Goal: Task Accomplishment & Management: Complete application form

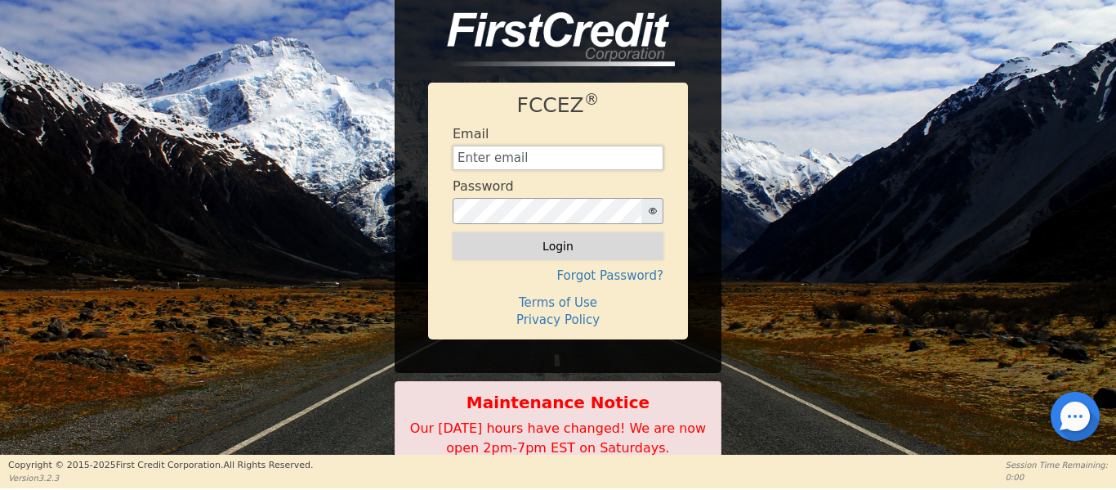
type input "[EMAIL_ADDRESS][DOMAIN_NAME]"
click at [559, 242] on button "Login" at bounding box center [558, 246] width 211 height 28
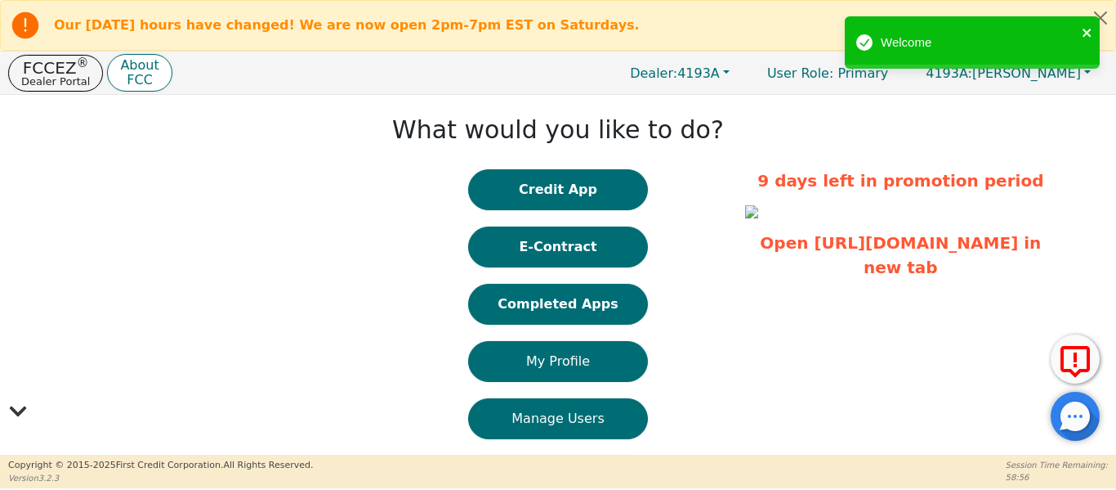
click at [1090, 34] on icon "close" at bounding box center [1087, 32] width 11 height 13
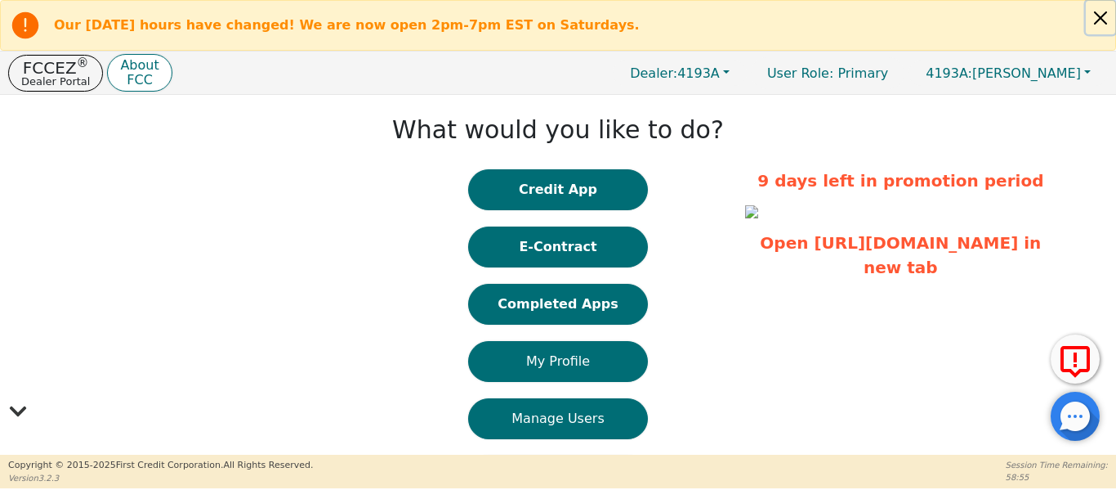
click at [1098, 19] on button "Close alert" at bounding box center [1100, 18] width 29 height 34
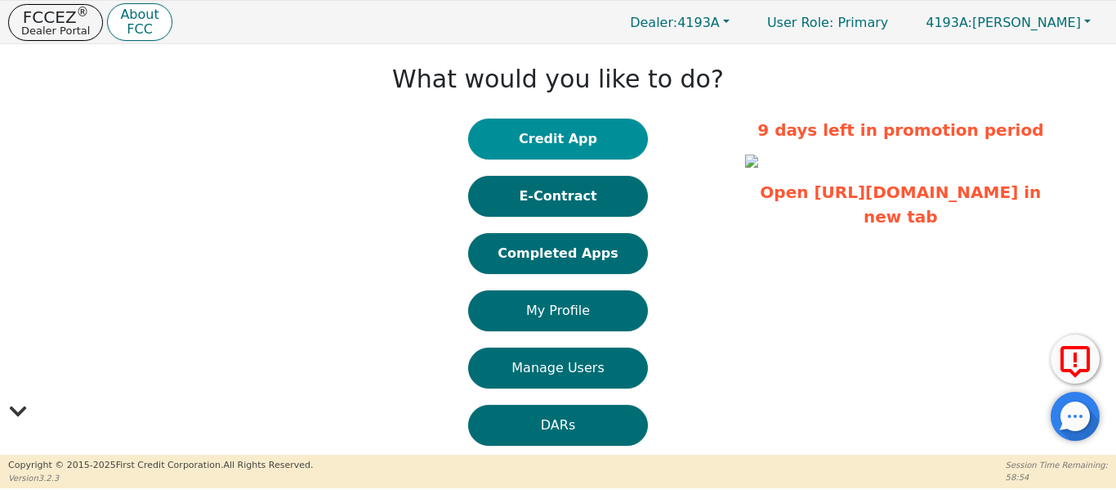
click at [541, 141] on button "Credit App" at bounding box center [558, 139] width 180 height 41
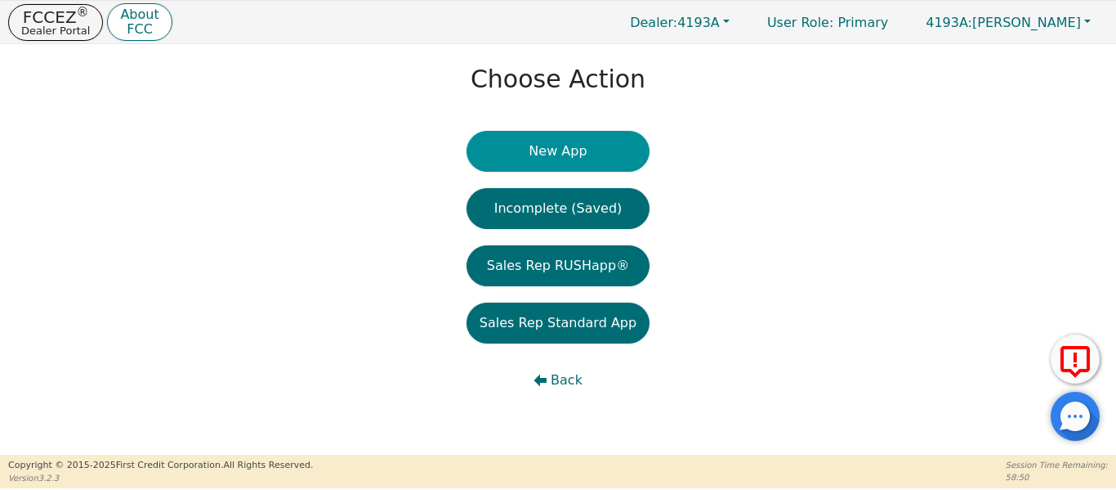
click at [546, 145] on button "New App" at bounding box center [558, 151] width 183 height 41
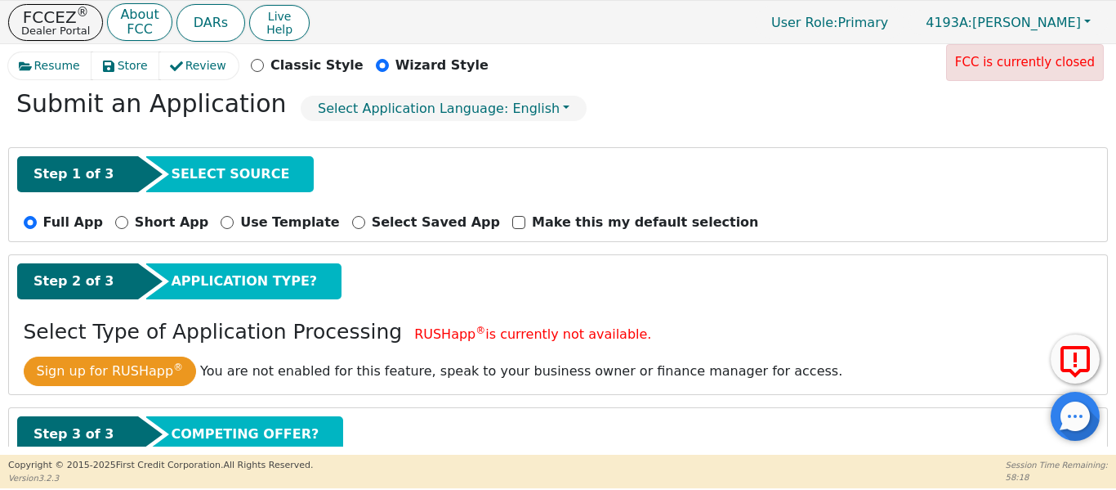
scroll to position [181, 0]
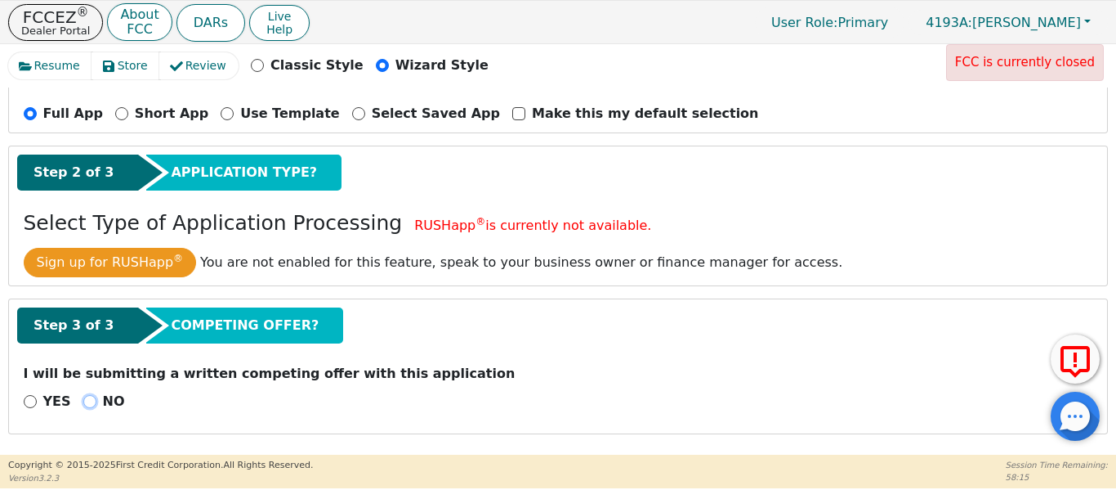
drag, startPoint x: 80, startPoint y: 396, endPoint x: 92, endPoint y: 390, distance: 13.5
click at [83, 396] on input "NO" at bounding box center [89, 401] width 13 height 13
radio input "true"
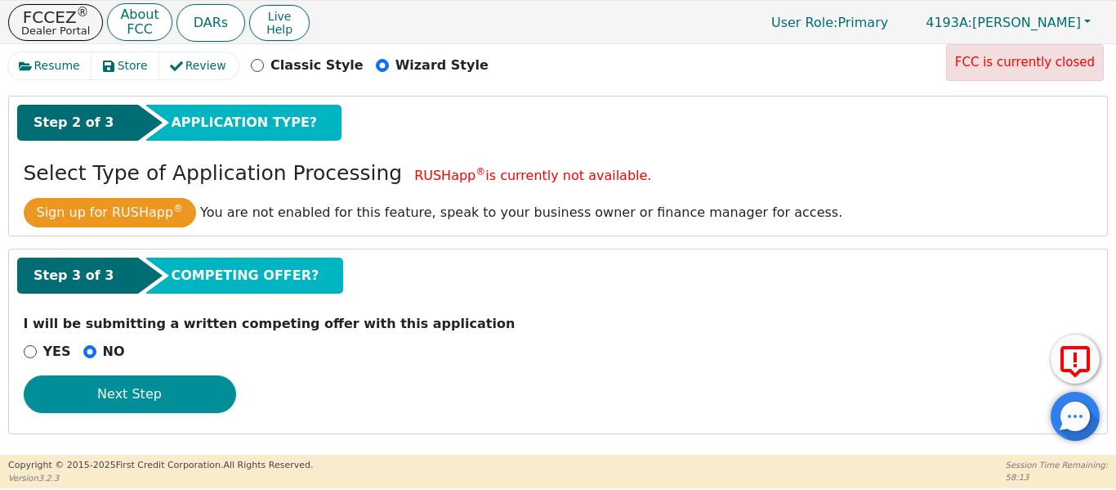
click at [179, 399] on button "Next Step" at bounding box center [130, 394] width 212 height 38
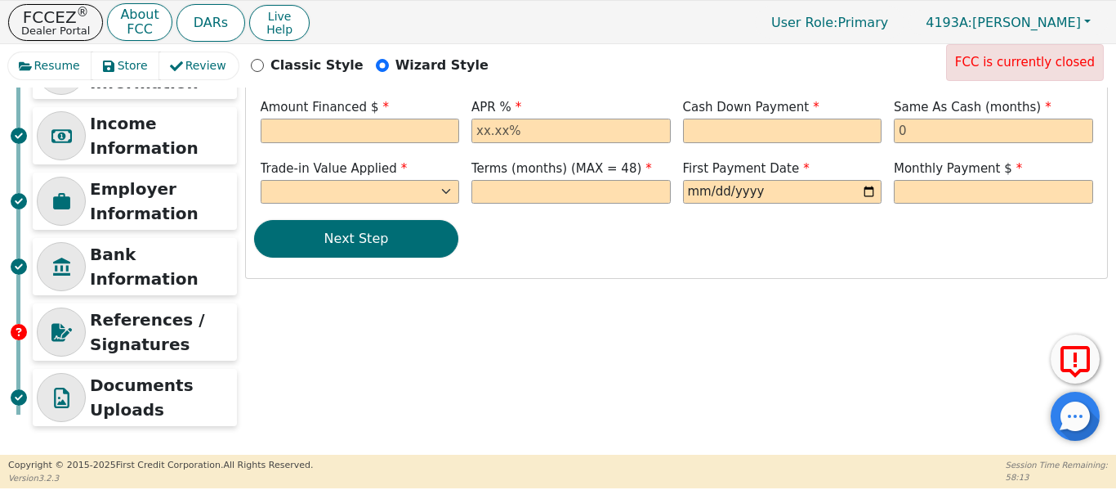
scroll to position [217, 0]
click at [350, 132] on input "text" at bounding box center [360, 131] width 199 height 25
click at [293, 137] on input "text" at bounding box center [360, 131] width 199 height 25
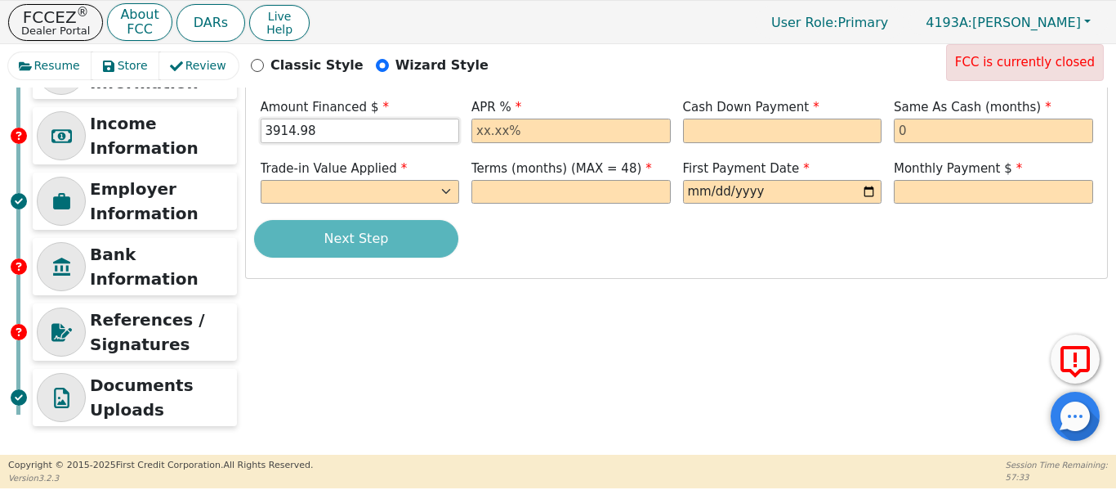
click at [326, 141] on input "3914.98" at bounding box center [360, 131] width 199 height 25
click at [494, 134] on input "text" at bounding box center [571, 131] width 199 height 25
click at [342, 132] on input "3914.98" at bounding box center [360, 131] width 199 height 25
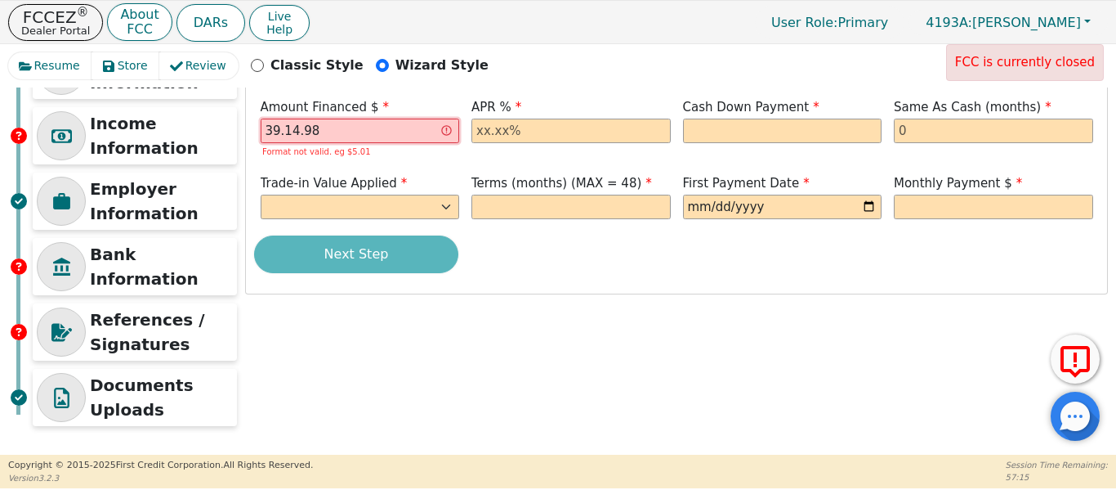
click at [282, 132] on input "39.14.98" at bounding box center [360, 131] width 199 height 25
type input "3914.98"
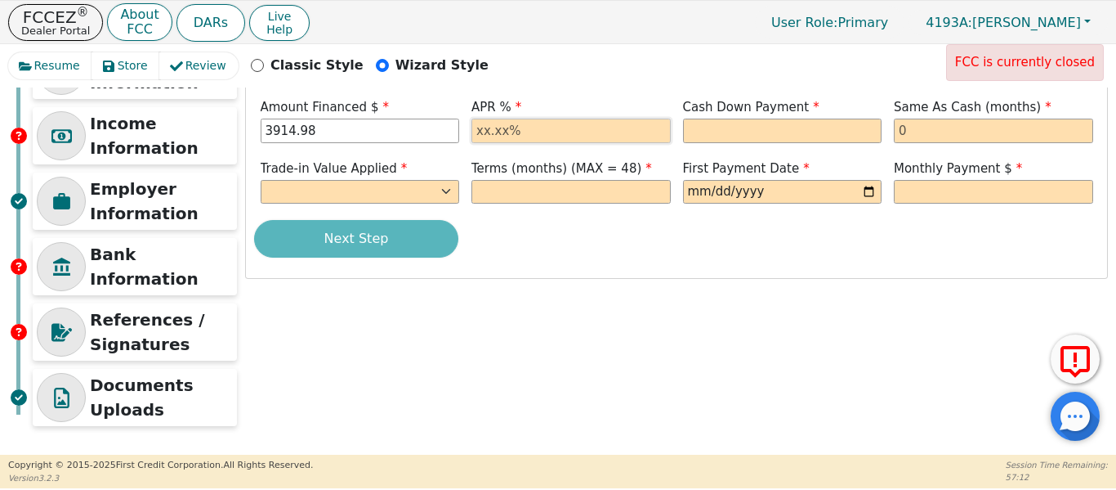
click at [487, 130] on input "text" at bounding box center [571, 131] width 199 height 25
type input "21.00"
click at [698, 130] on input "text" at bounding box center [782, 131] width 199 height 25
type input "0.00"
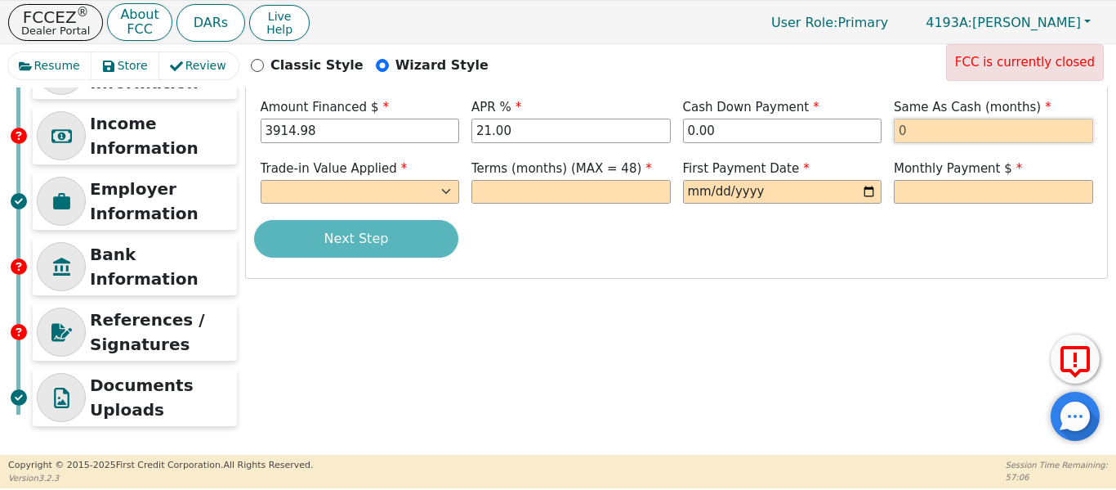
click at [910, 133] on input "text" at bounding box center [993, 131] width 199 height 25
type input "0"
click at [387, 178] on div "Trade-in Value Applied Yes No" at bounding box center [360, 181] width 199 height 45
click at [386, 188] on select "Yes No" at bounding box center [360, 192] width 199 height 25
select select "n"
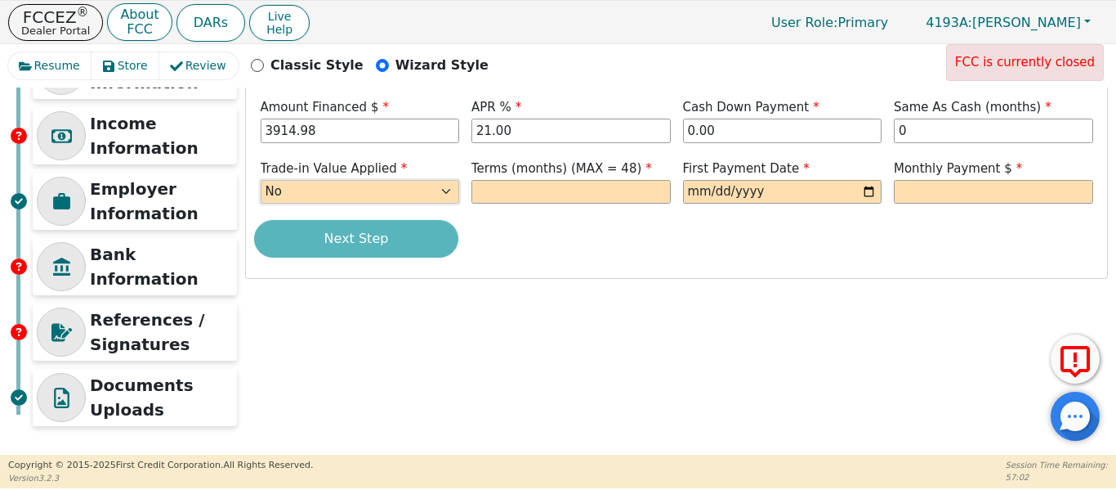
click at [261, 180] on select "Yes No" at bounding box center [360, 192] width 199 height 25
click at [526, 186] on input "text" at bounding box center [571, 192] width 199 height 25
type input "48"
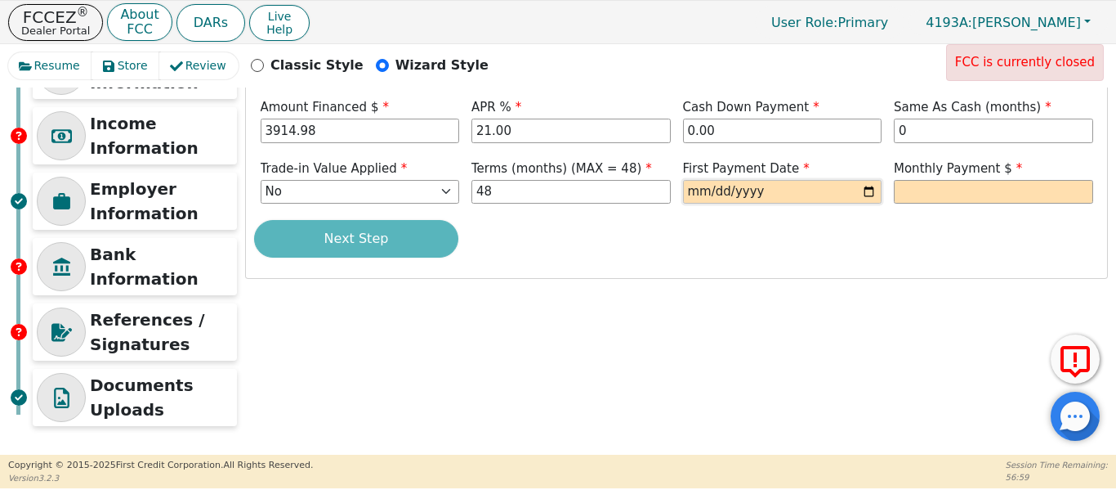
click at [700, 195] on input "date" at bounding box center [782, 192] width 199 height 25
click at [867, 191] on input "date" at bounding box center [782, 192] width 199 height 25
type input "[DATE]"
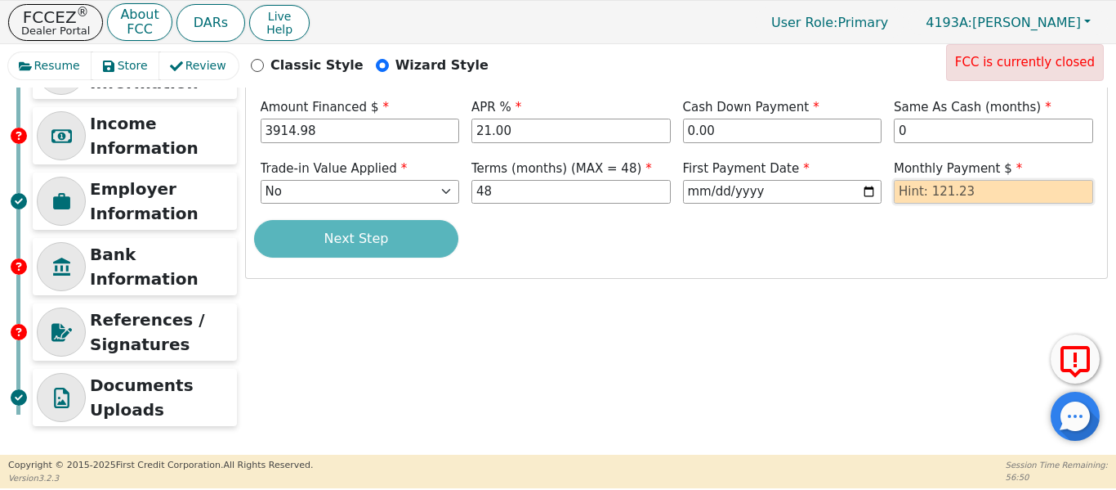
click at [921, 195] on input "text" at bounding box center [993, 192] width 199 height 25
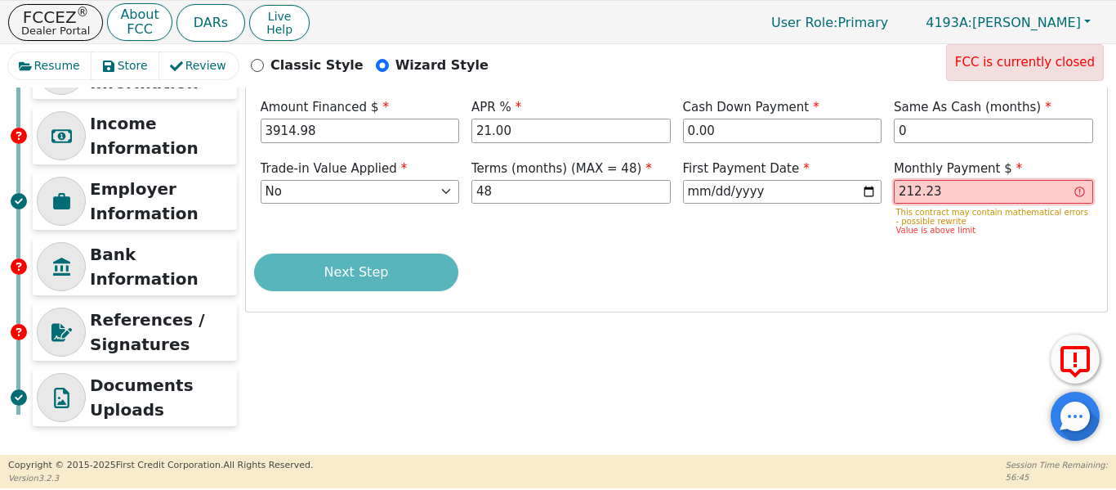
click at [908, 189] on input "212.23" at bounding box center [993, 192] width 199 height 25
click at [916, 192] on input "212.23" at bounding box center [993, 192] width 199 height 25
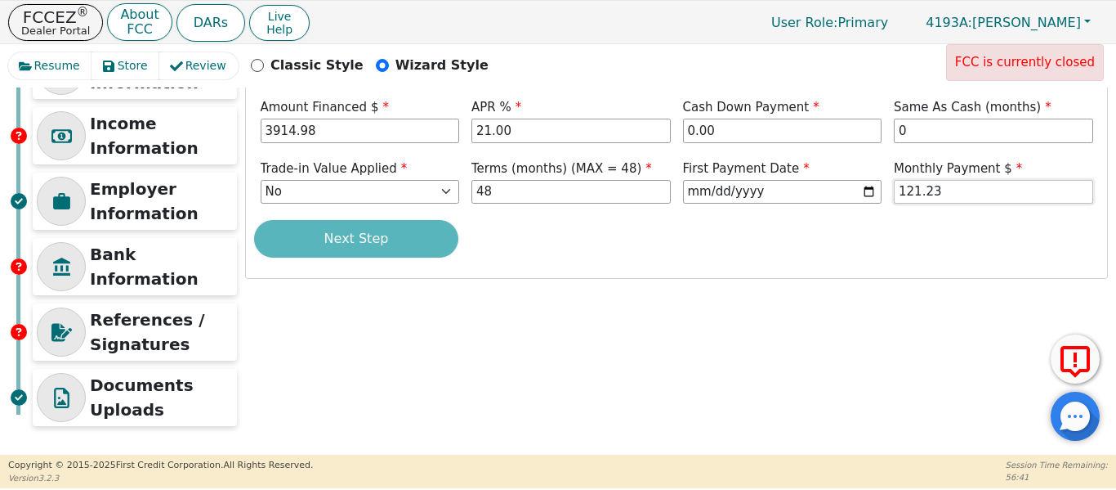
type input "121.23"
click at [806, 245] on div "Next Step" at bounding box center [676, 239] width 845 height 38
click at [384, 244] on div "Next Step" at bounding box center [676, 239] width 845 height 38
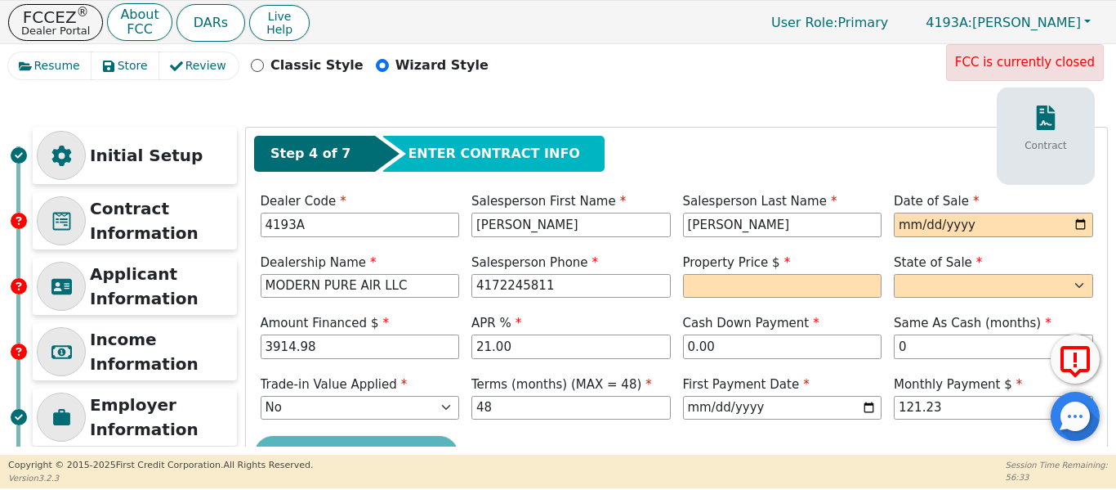
scroll to position [0, 0]
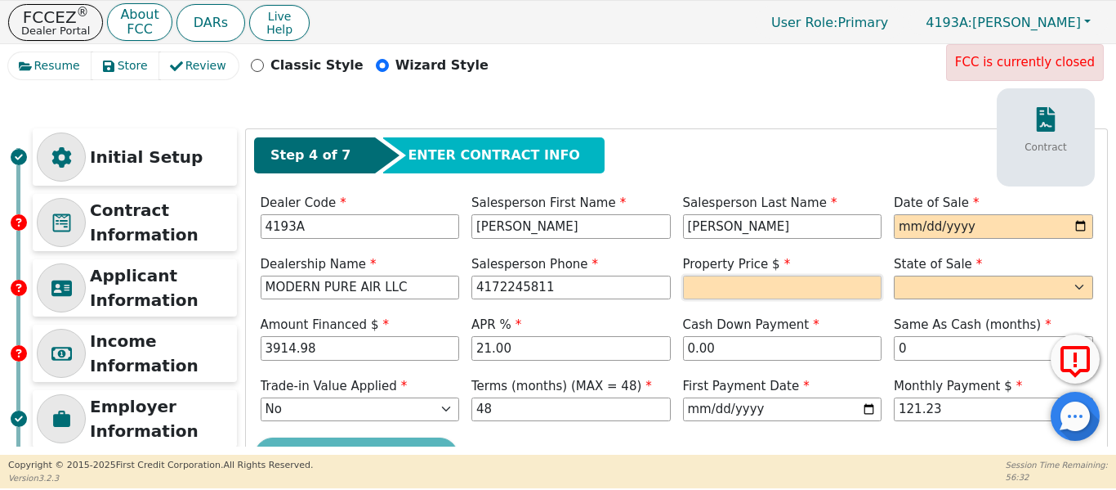
click at [745, 284] on input "text" at bounding box center [782, 287] width 199 height 25
type input "3498.00"
click at [905, 289] on select "AK AL AR AZ CA CO CT DC DE FL [GEOGRAPHIC_DATA] HI IA ID IL IN KS [GEOGRAPHIC_D…" at bounding box center [993, 287] width 199 height 25
select select "MO"
click at [894, 275] on select "AK AL AR AZ CA CO CT DC DE FL [GEOGRAPHIC_DATA] HI IA ID IL IN KS [GEOGRAPHIC_D…" at bounding box center [993, 287] width 199 height 25
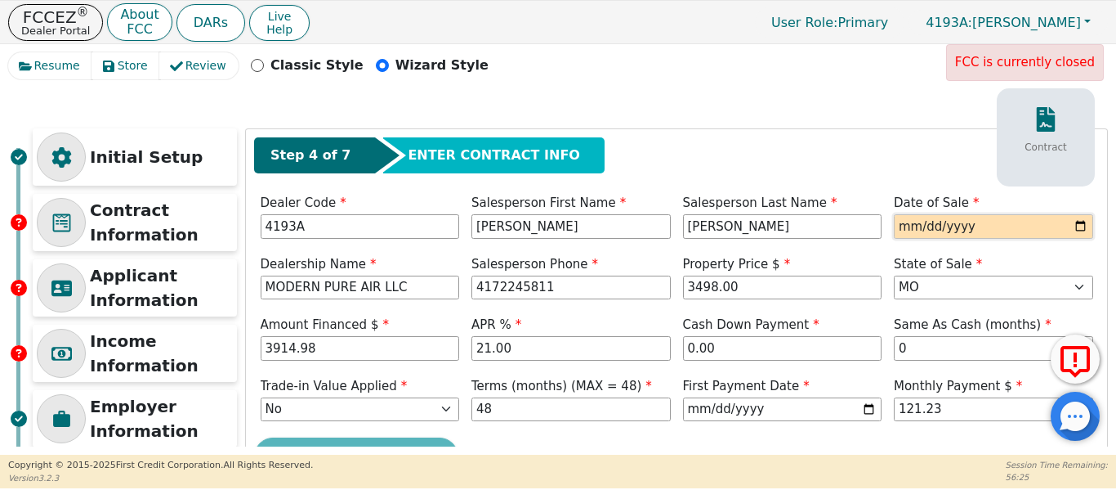
click at [911, 233] on input "date" at bounding box center [993, 226] width 199 height 25
click at [955, 225] on input "date" at bounding box center [993, 226] width 199 height 25
click at [1080, 221] on input "date" at bounding box center [993, 226] width 199 height 25
type input "[DATE]"
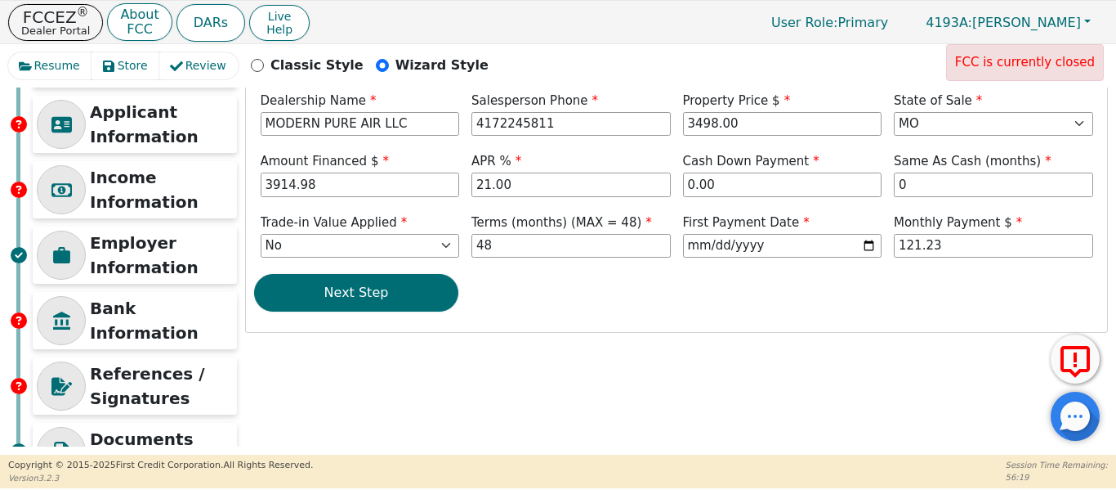
scroll to position [82, 0]
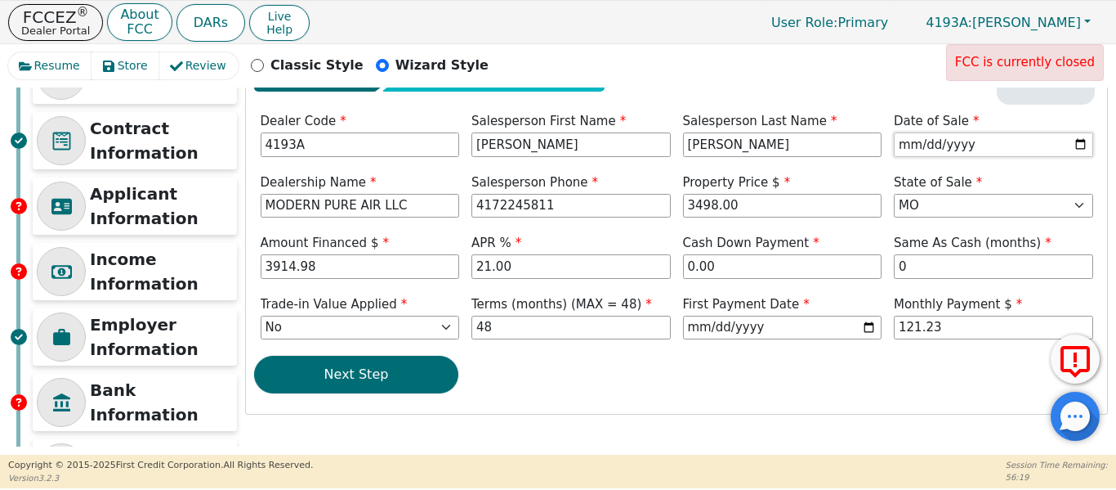
click at [903, 147] on input "[DATE]" at bounding box center [993, 144] width 199 height 25
click at [952, 150] on input "[DATE]" at bounding box center [993, 144] width 199 height 25
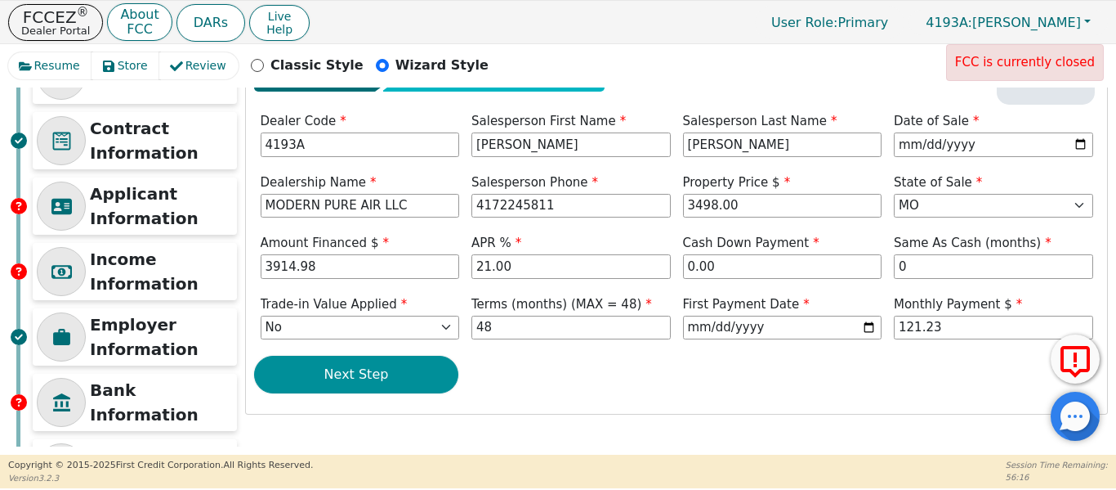
click at [390, 378] on button "Next Step" at bounding box center [356, 375] width 204 height 38
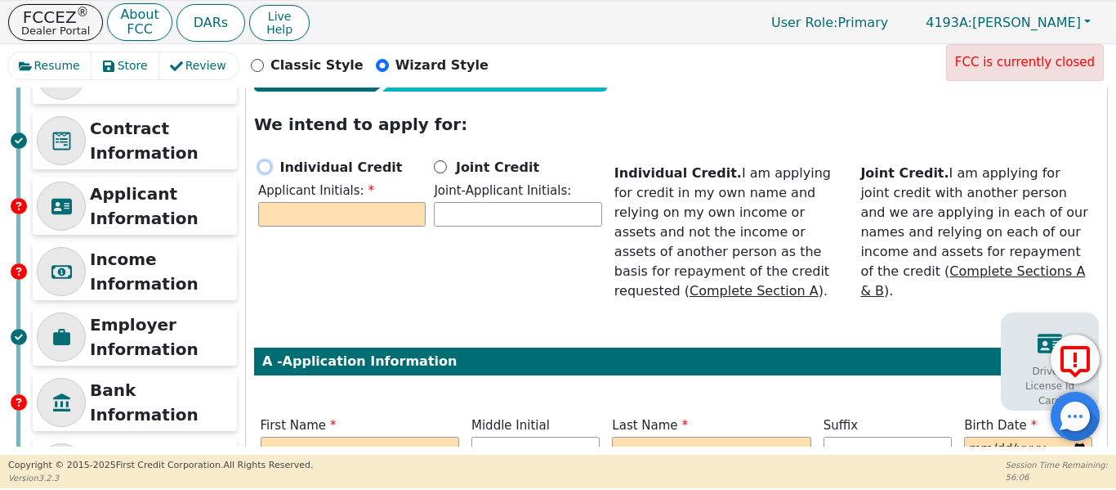
click at [263, 165] on input "Individual Credit" at bounding box center [264, 166] width 13 height 13
radio input "true"
click at [280, 216] on input "text" at bounding box center [342, 214] width 168 height 25
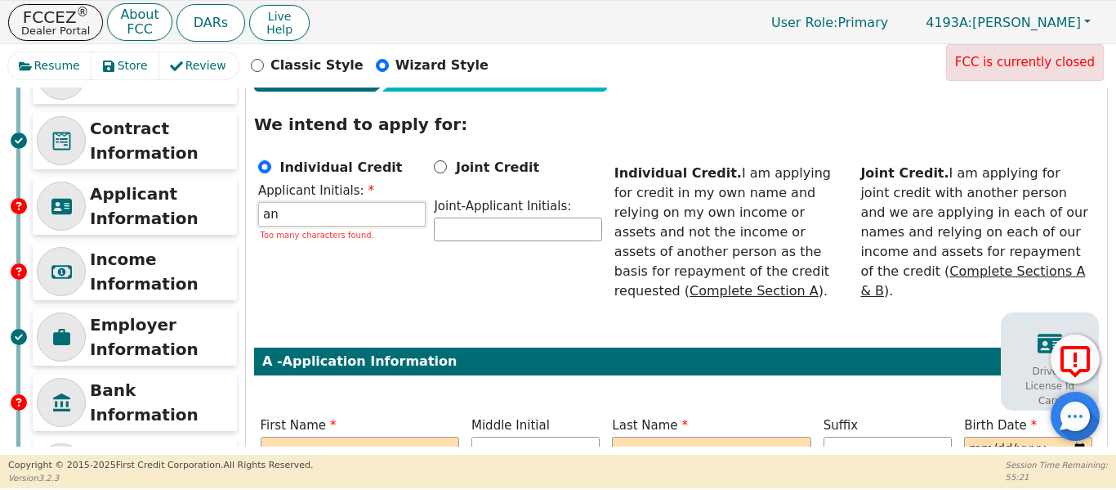
type input "a"
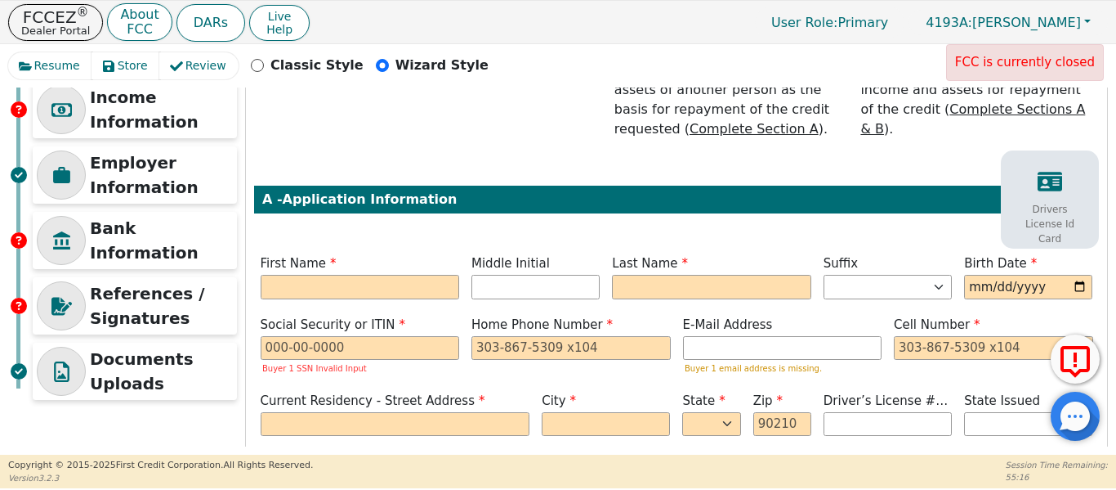
scroll to position [245, 0]
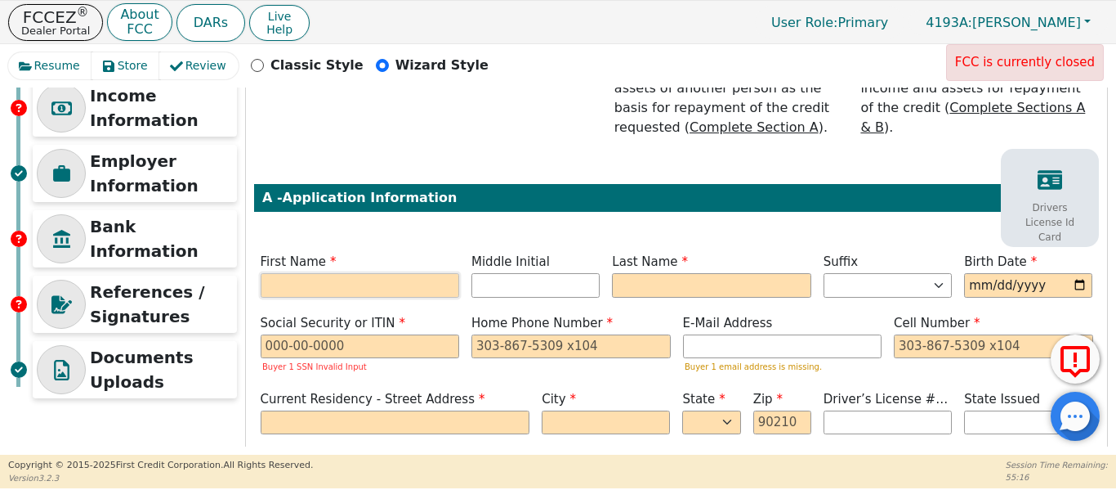
click at [333, 273] on input "text" at bounding box center [360, 285] width 199 height 25
type input "A"
type input "a"
type input "A"
type input "[PERSON_NAME]"
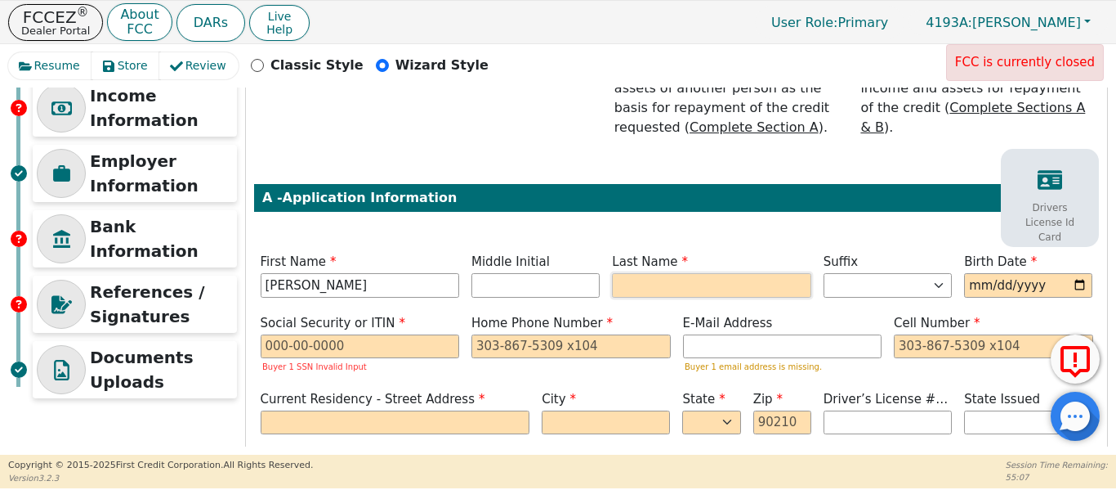
type input "AJ"
type input "JORDAN"
click at [980, 273] on input "date" at bounding box center [1028, 285] width 128 height 25
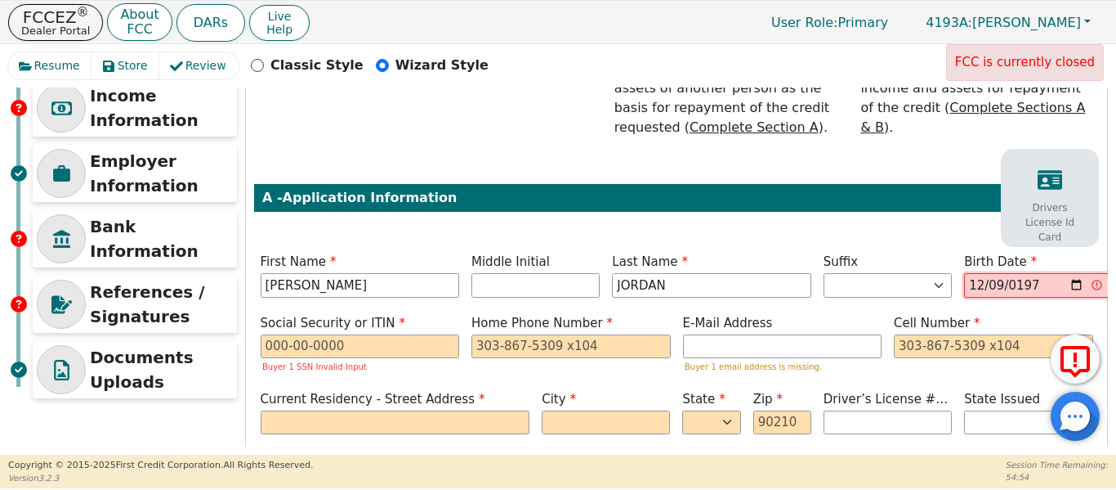
type input "[DATE]"
click at [283, 334] on input "text" at bounding box center [360, 346] width 199 height 25
click at [979, 273] on input "[DATE]" at bounding box center [1028, 285] width 128 height 25
type input "[DATE]"
click at [280, 334] on input "text" at bounding box center [360, 346] width 199 height 25
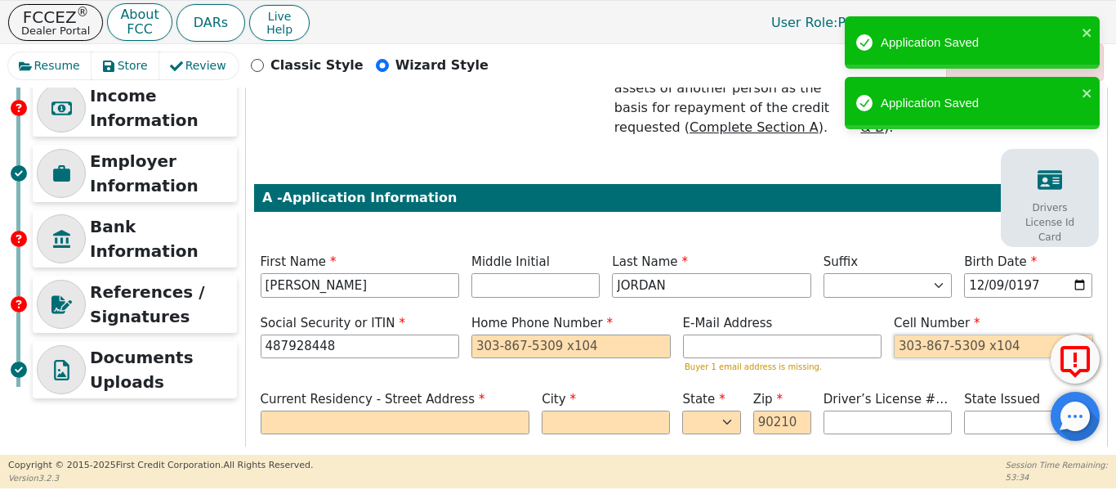
type input "***-**-8448"
click at [932, 334] on input "tel" at bounding box center [993, 346] width 199 height 25
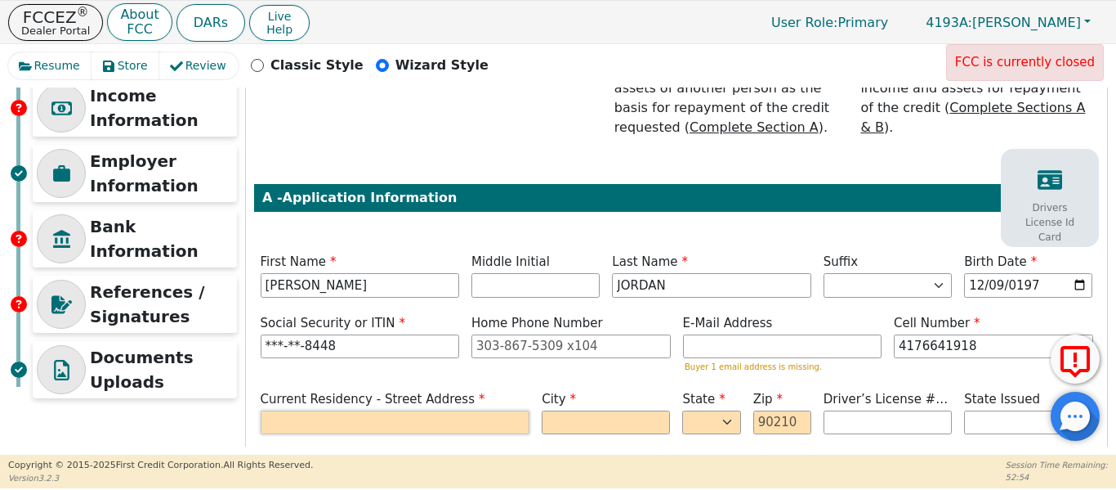
type input "[PHONE_NUMBER]"
click at [312, 410] on input "text" at bounding box center [396, 422] width 270 height 25
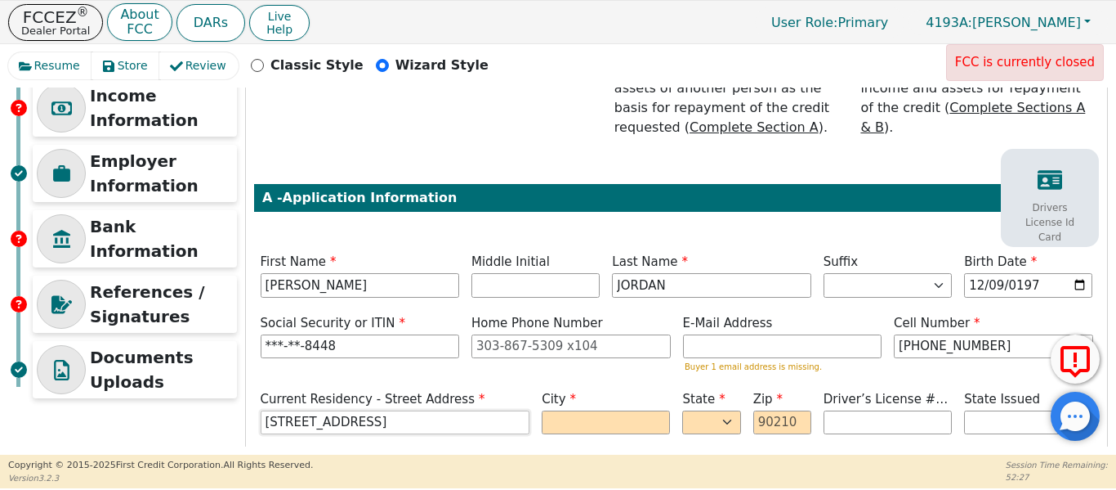
type input "[STREET_ADDRESS]"
click at [552, 410] on input "text" at bounding box center [606, 422] width 128 height 25
type input "ROCKY MT"
click at [716, 410] on select "AK AL AR AZ CA CO CT DC DE FL [GEOGRAPHIC_DATA] HI IA ID IL IN KS [GEOGRAPHIC_D…" at bounding box center [711, 422] width 58 height 25
select select "MO"
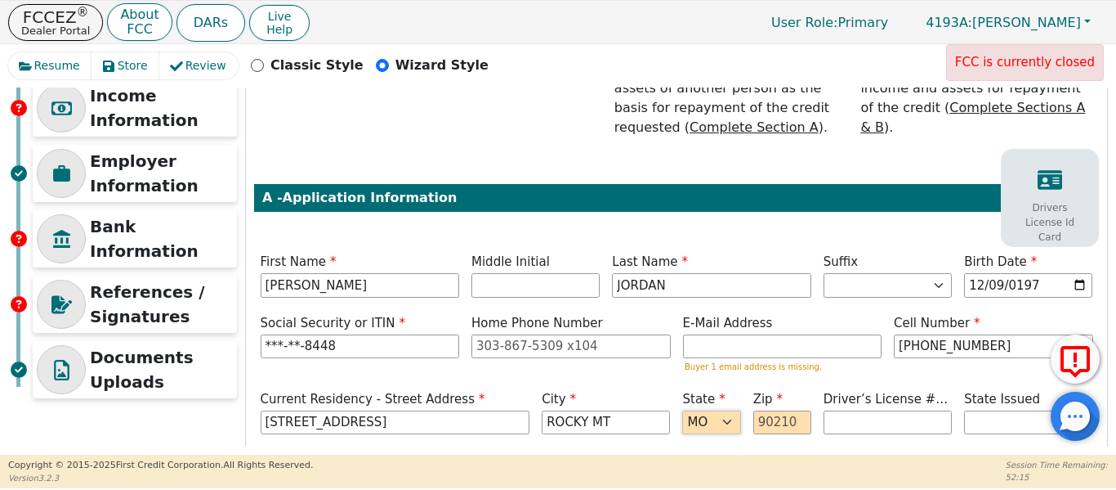
click at [682, 410] on select "AK AL AR AZ CA CO CT DC DE FL [GEOGRAPHIC_DATA] HI IA ID IL IN KS [GEOGRAPHIC_D…" at bounding box center [711, 422] width 58 height 25
click at [764, 410] on input "text" at bounding box center [783, 422] width 58 height 25
type input "65072"
click at [849, 410] on input "text" at bounding box center [888, 422] width 128 height 25
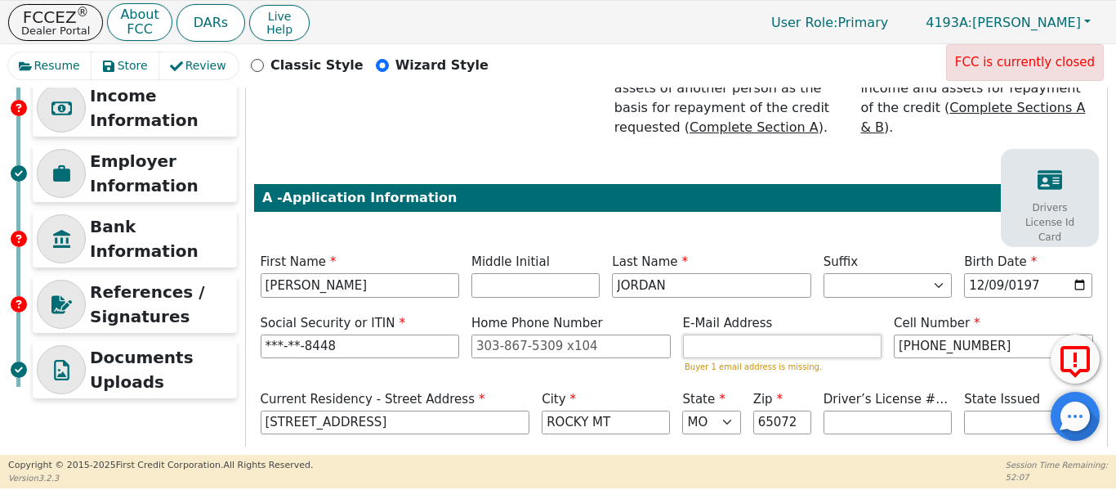
click at [744, 334] on input "email" at bounding box center [782, 346] width 199 height 25
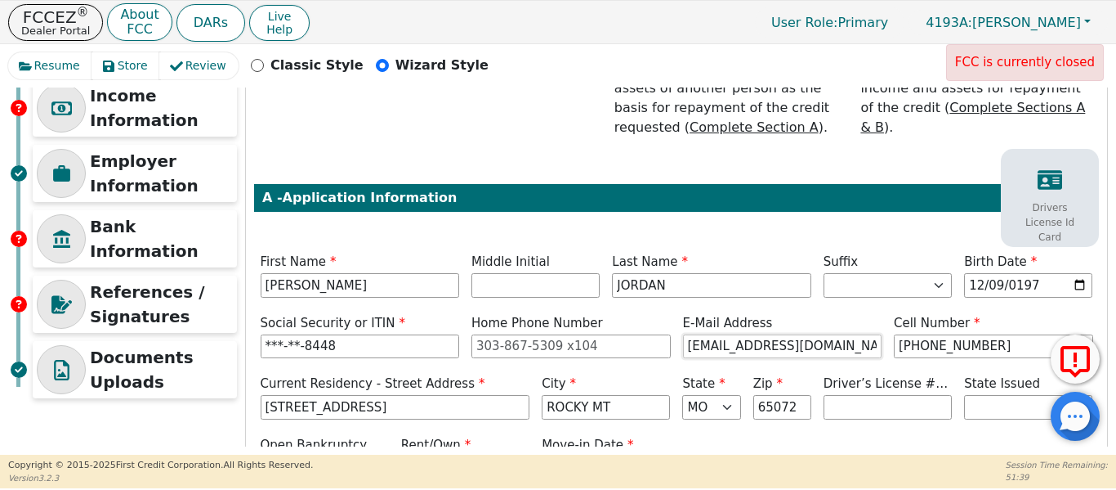
type input "[EMAIL_ADDRESS][DOMAIN_NAME]"
click at [853, 395] on input "text" at bounding box center [888, 407] width 128 height 25
type input "*********"
click at [987, 395] on select "AK AL AR AZ CA CO CT DC DE FL [GEOGRAPHIC_DATA] HI IA ID IL IN KS [GEOGRAPHIC_D…" at bounding box center [1028, 407] width 128 height 25
select select "MO"
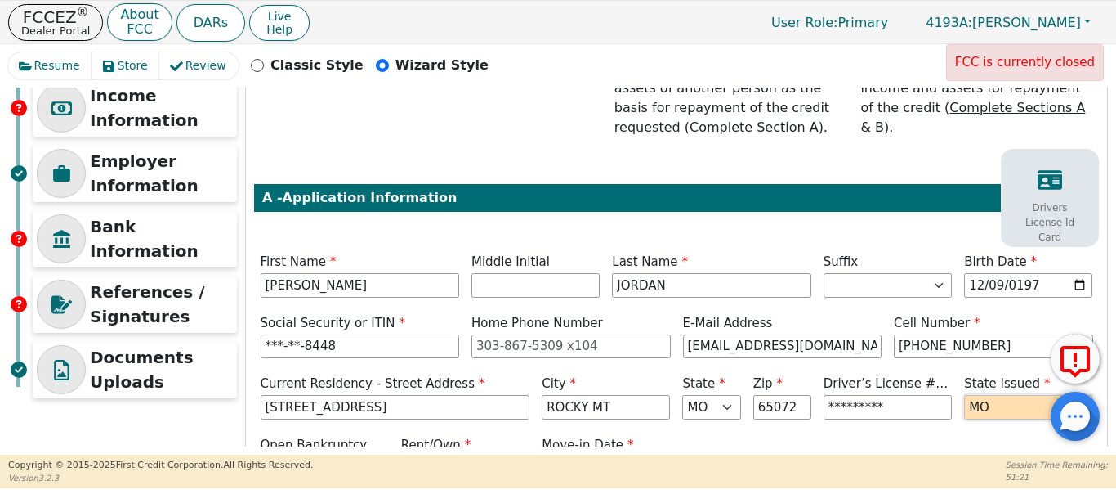
click at [964, 395] on select "AK AL AR AZ CA CO CT DC DE FL [GEOGRAPHIC_DATA] HI IA ID IL IN KS [GEOGRAPHIC_D…" at bounding box center [1028, 407] width 128 height 25
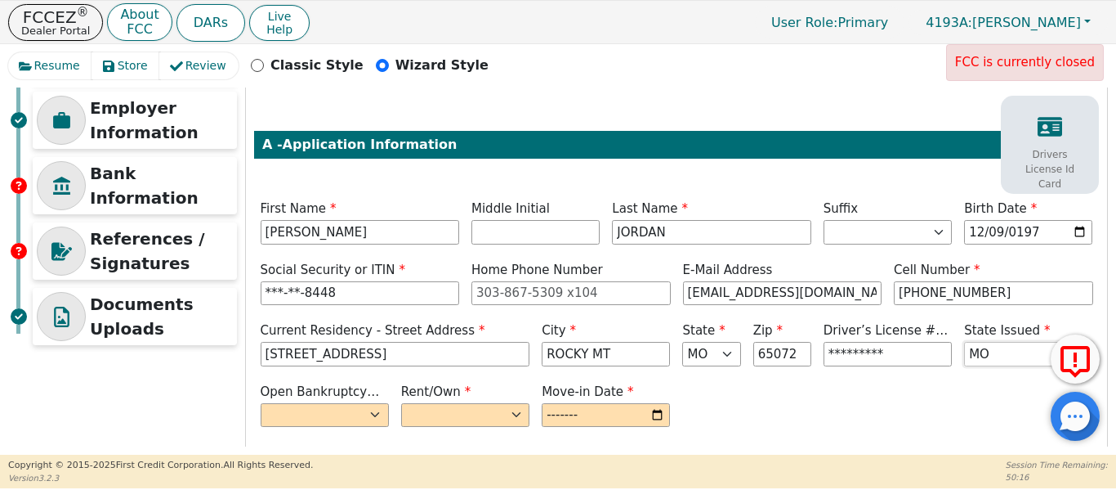
scroll to position [327, 0]
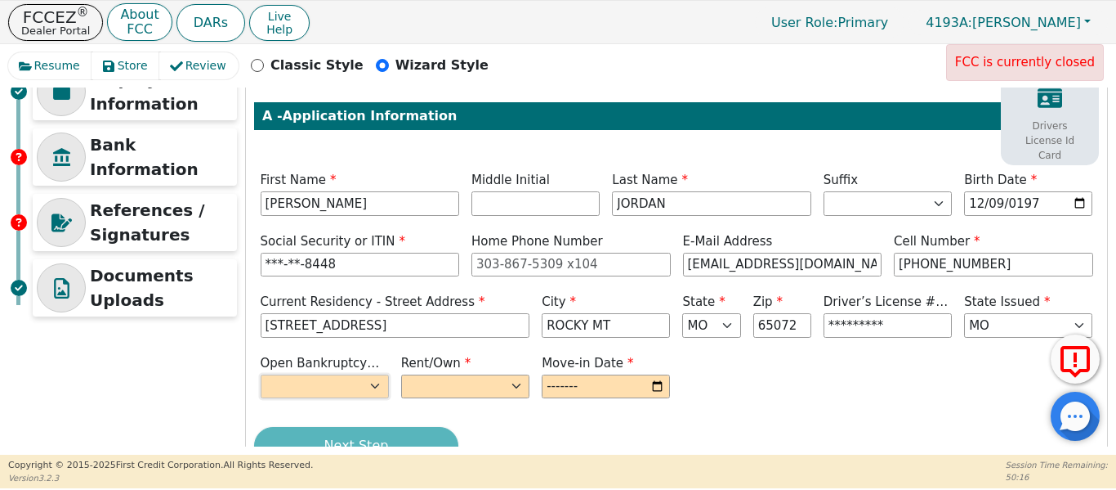
click at [367, 374] on select "Yes No" at bounding box center [325, 386] width 128 height 25
select select "n"
click at [261, 374] on select "Yes No" at bounding box center [325, 386] width 128 height 25
click at [439, 374] on select "Rent Own" at bounding box center [465, 386] width 128 height 25
select select "Rent"
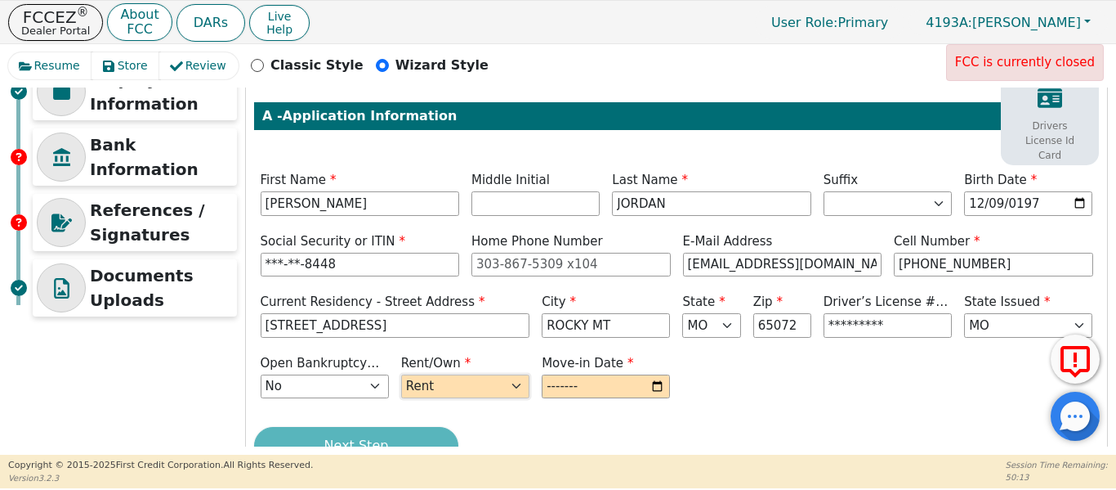
click at [401, 374] on select "Rent Own" at bounding box center [465, 386] width 128 height 25
click at [566, 374] on input "month" at bounding box center [606, 386] width 128 height 25
click at [973, 253] on input "[PHONE_NUMBER]" at bounding box center [993, 265] width 199 height 25
type input "[PHONE_NUMBER]"
click at [581, 374] on input "month" at bounding box center [606, 386] width 128 height 25
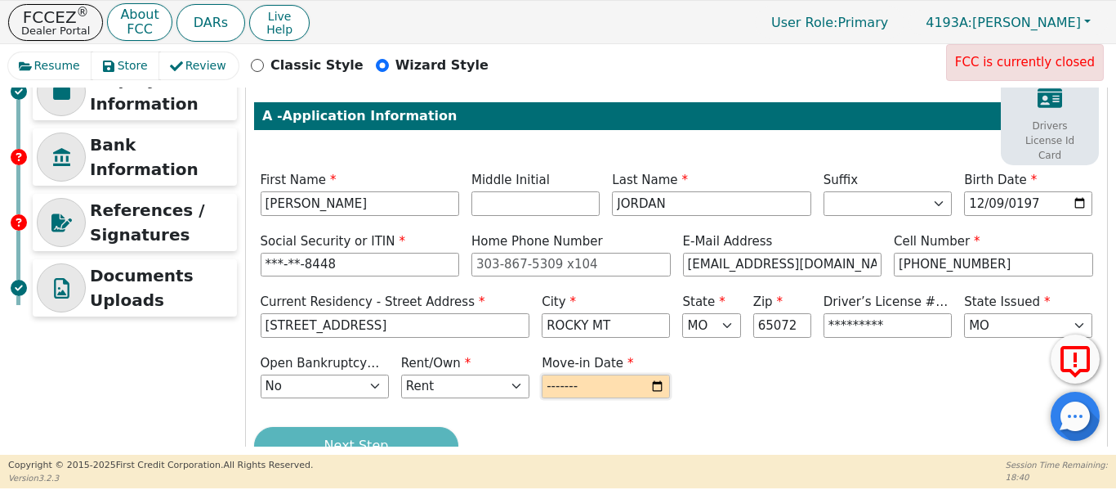
click at [582, 374] on input "month" at bounding box center [606, 386] width 128 height 25
click at [658, 374] on input "month" at bounding box center [606, 386] width 128 height 25
type input "2025-04"
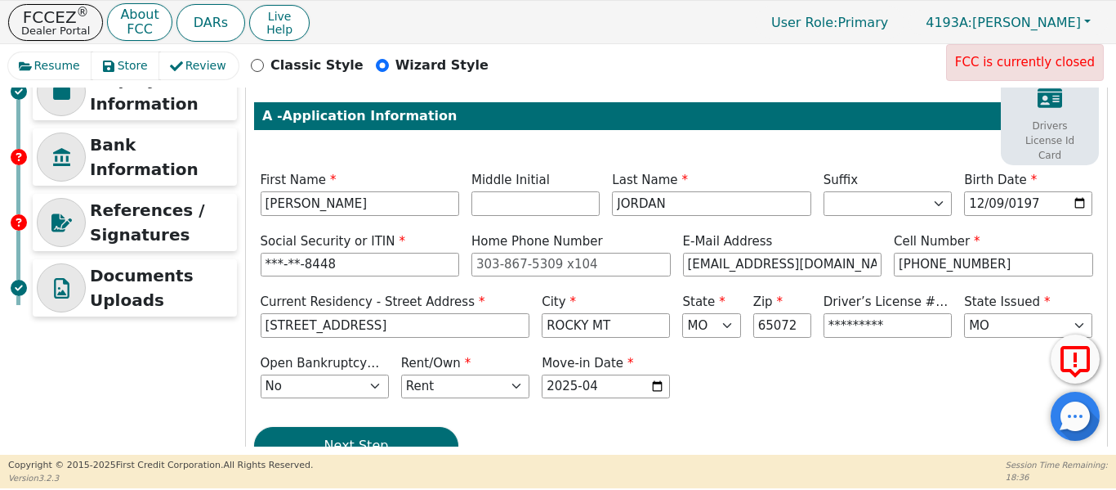
click at [711, 372] on div "Open Bankruptcy (Y/N) Yes No Rent/Own Rent Own Move-in Date 2025-04" at bounding box center [676, 378] width 845 height 49
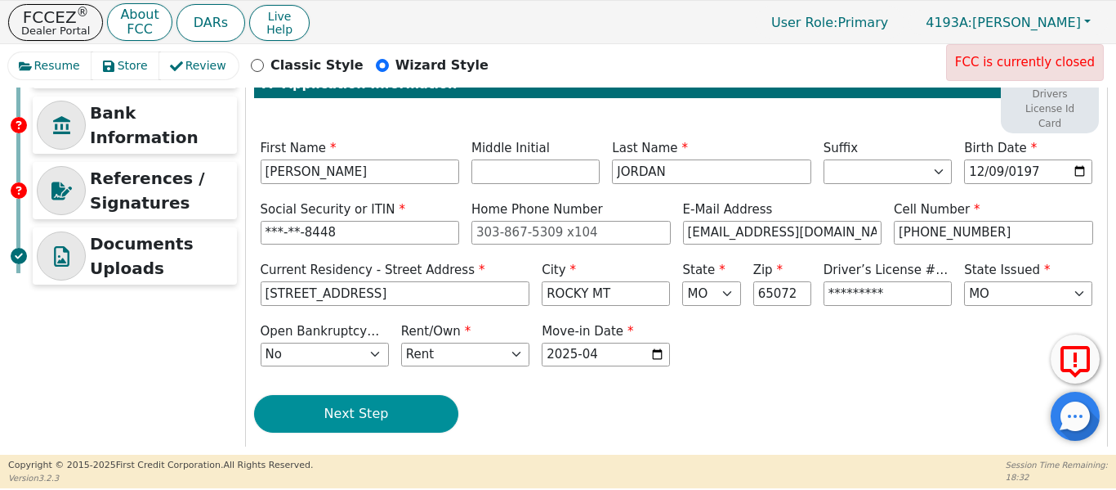
click at [373, 399] on button "Next Step" at bounding box center [356, 414] width 204 height 38
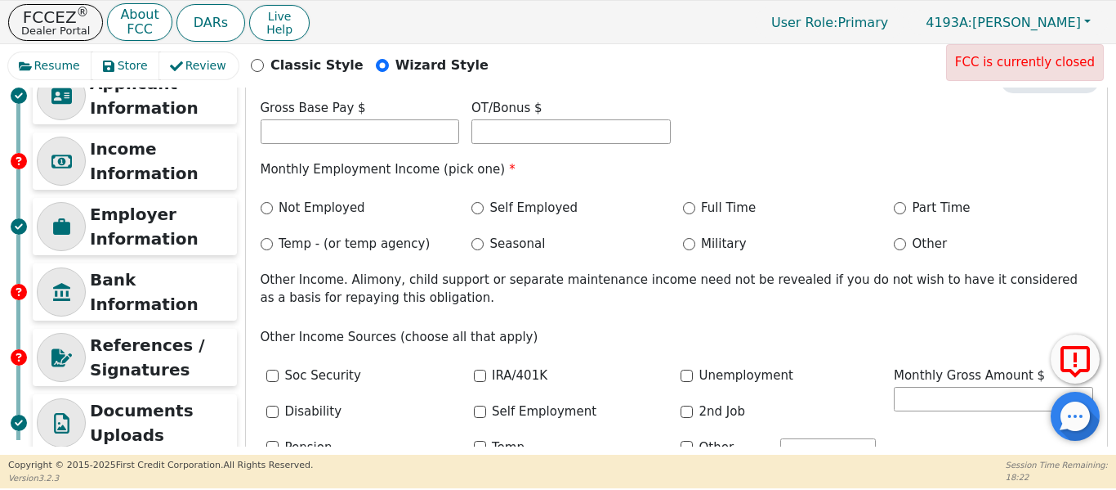
scroll to position [156, 0]
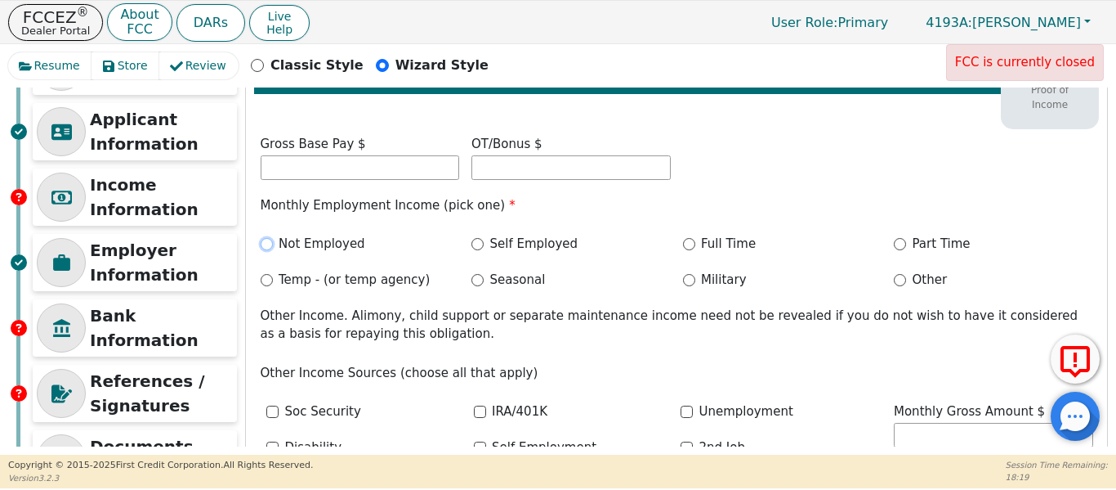
click at [269, 242] on input "Not Employed" at bounding box center [267, 244] width 12 height 12
radio input "true"
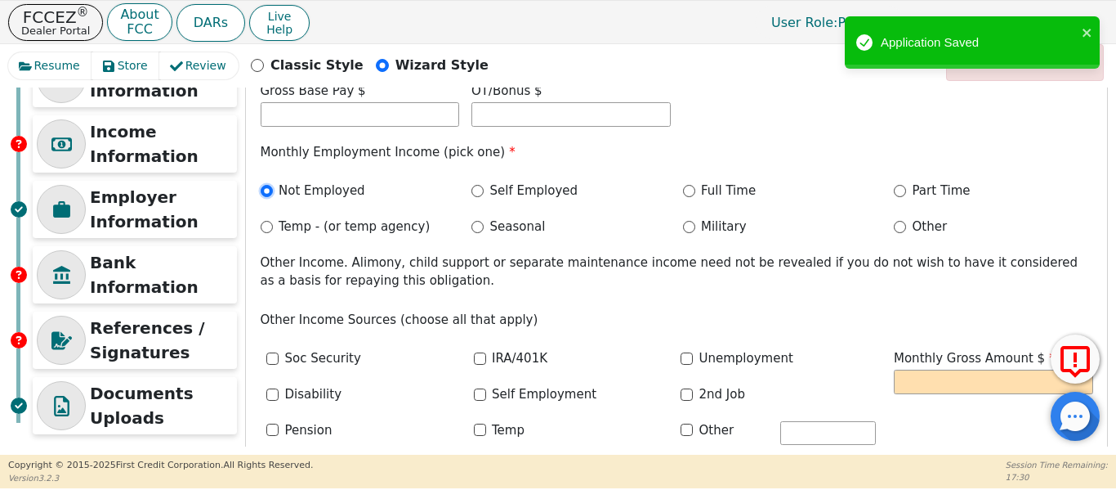
scroll to position [238, 0]
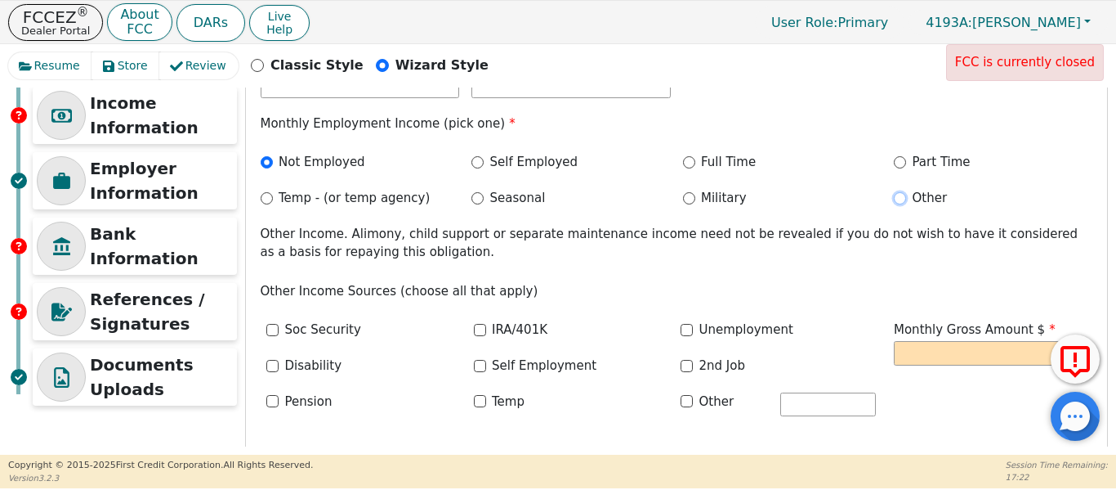
click at [897, 196] on input "Other" at bounding box center [900, 198] width 12 height 12
radio input "true"
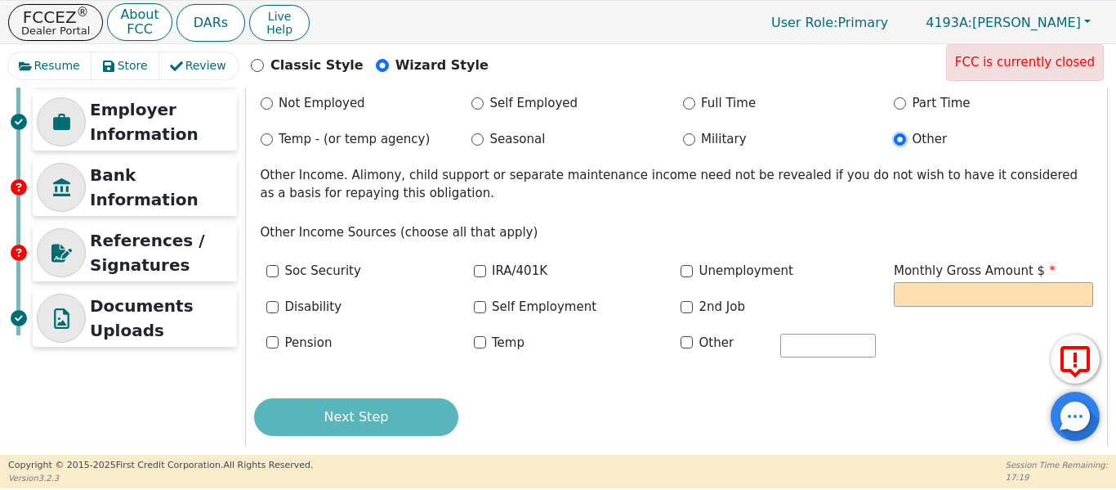
scroll to position [320, 0]
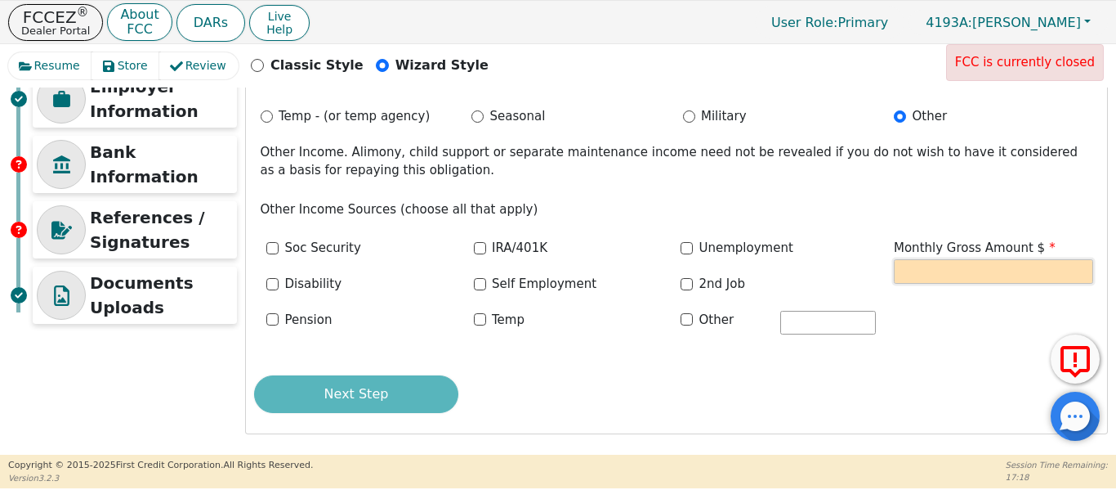
click at [928, 279] on input "text" at bounding box center [993, 271] width 199 height 25
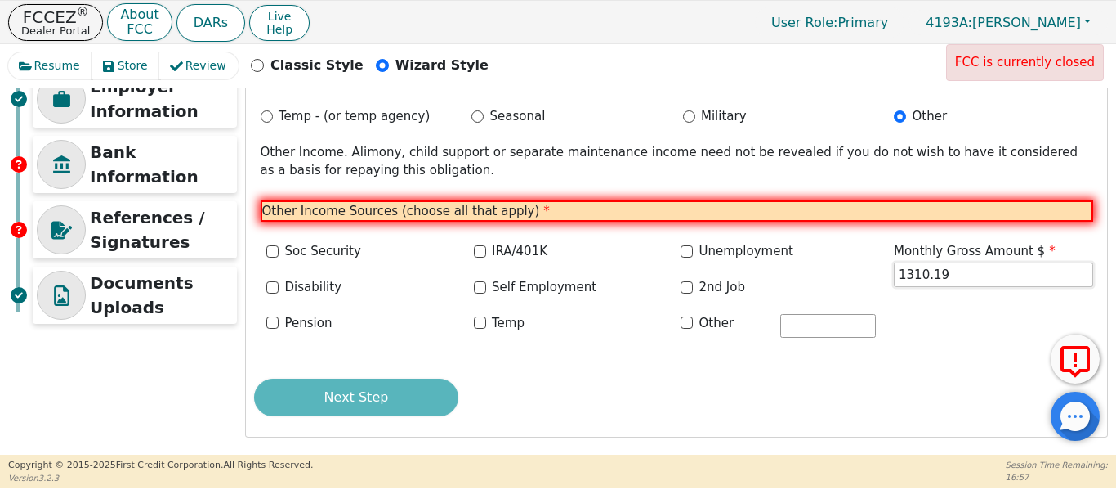
type input "1310.19"
click at [684, 320] on input "Other" at bounding box center [687, 322] width 12 height 12
checkbox input "true"
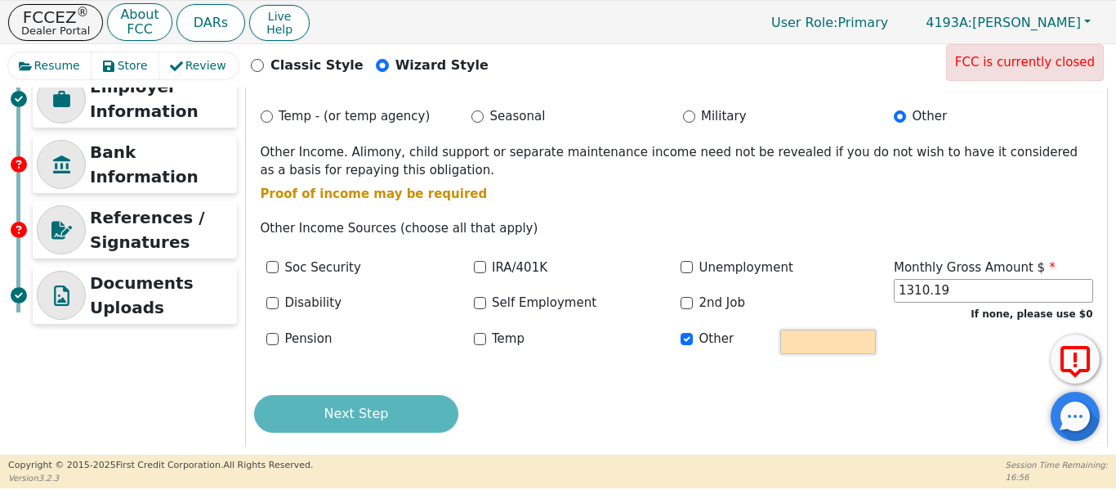
click at [819, 329] on input "text" at bounding box center [829, 341] width 96 height 25
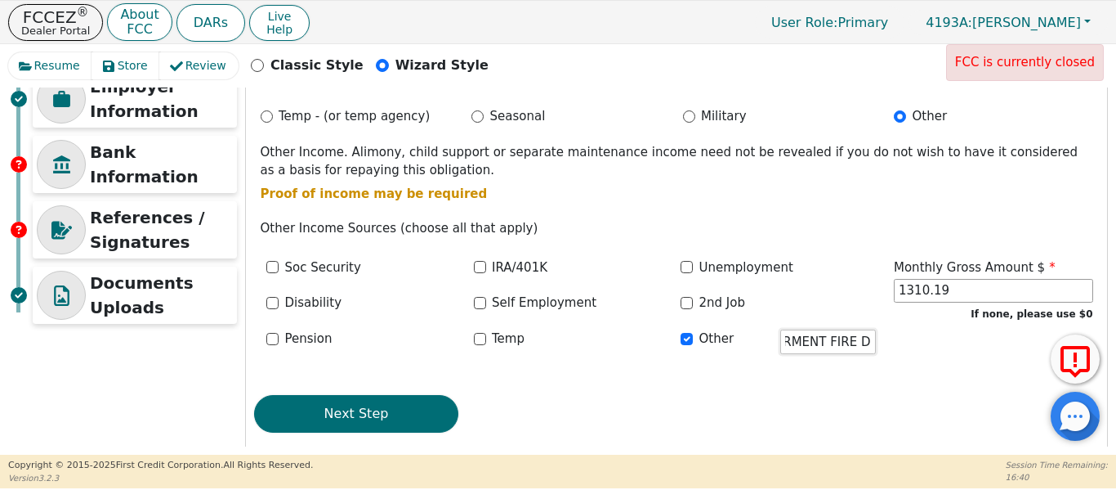
scroll to position [0, 35]
type input "RETIRMENT FIRE DEPT"
click at [817, 414] on div "Next Step" at bounding box center [676, 414] width 845 height 38
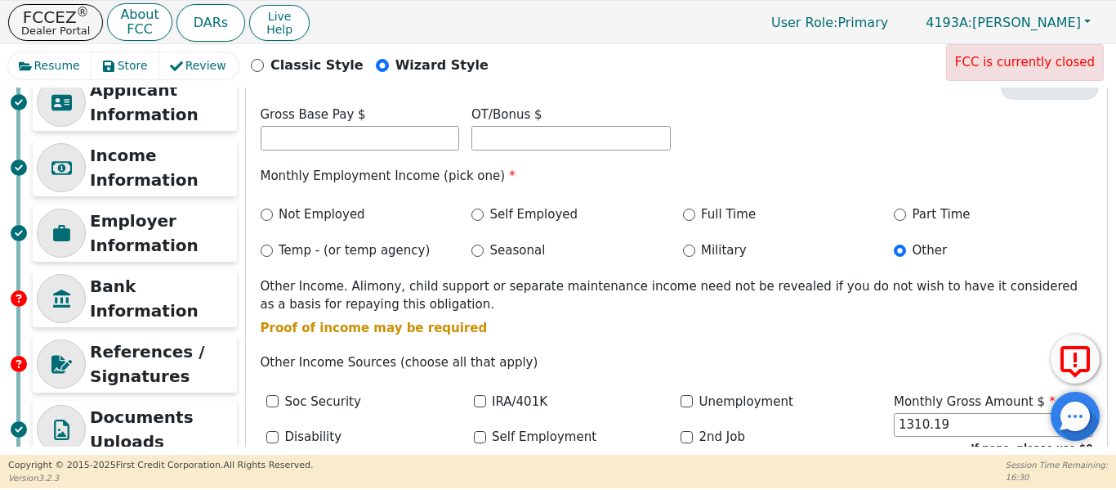
scroll to position [156, 0]
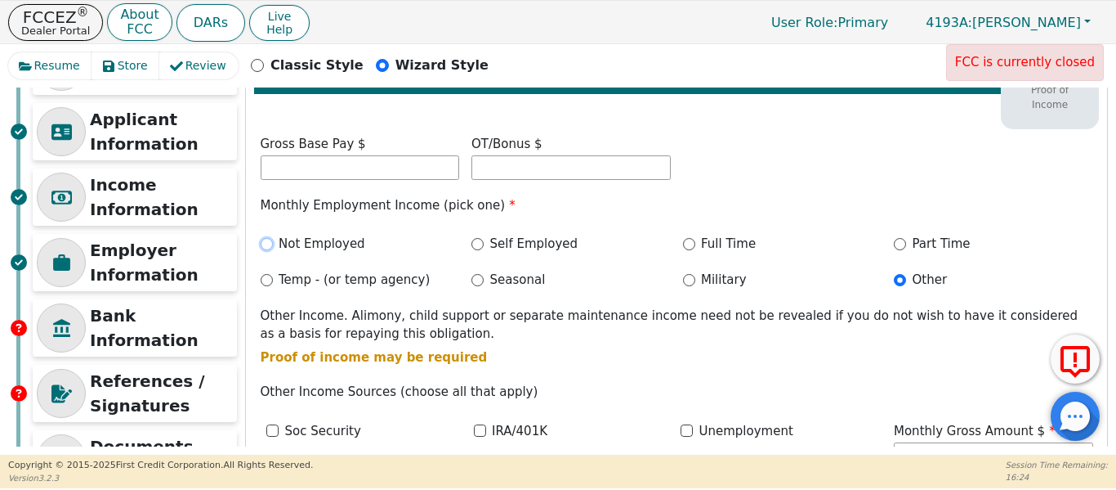
click at [268, 240] on input "Not Employed" at bounding box center [267, 244] width 12 height 12
radio input "true"
click at [897, 284] on input "Other" at bounding box center [900, 280] width 12 height 12
radio input "true"
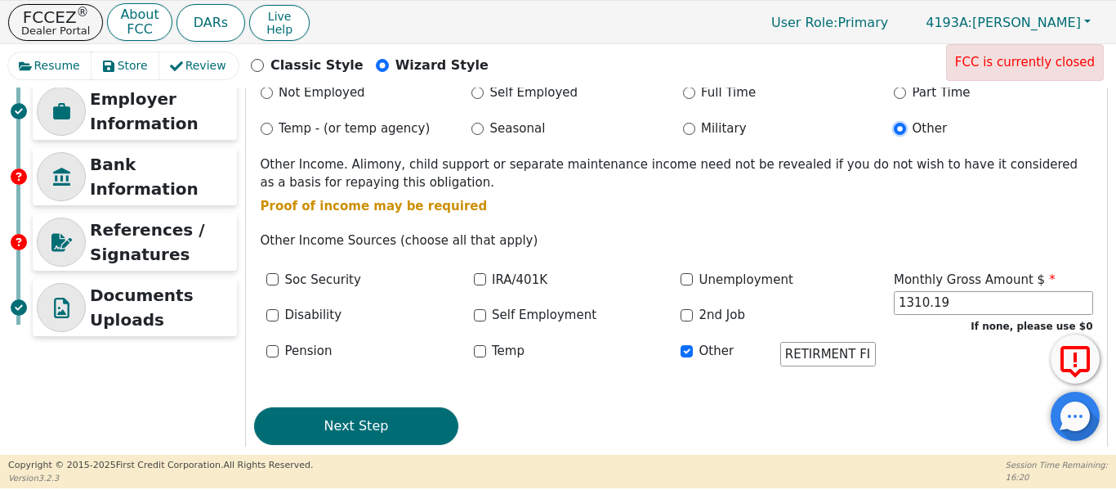
scroll to position [320, 0]
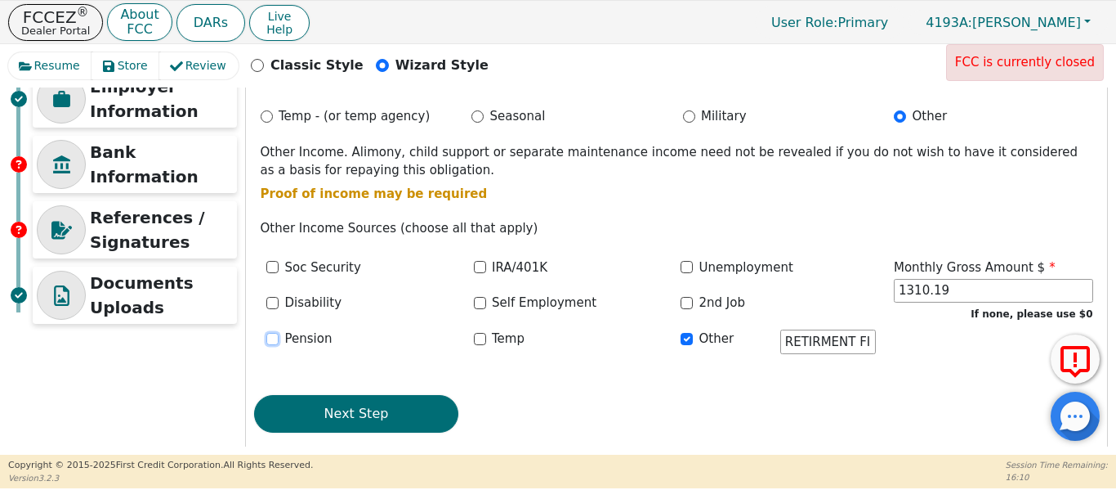
click at [275, 339] on input "Pension" at bounding box center [272, 339] width 12 height 12
checkbox input "true"
click at [738, 411] on div "Next Step" at bounding box center [676, 414] width 845 height 38
click at [685, 339] on input "Other" at bounding box center [687, 339] width 12 height 12
checkbox input "false"
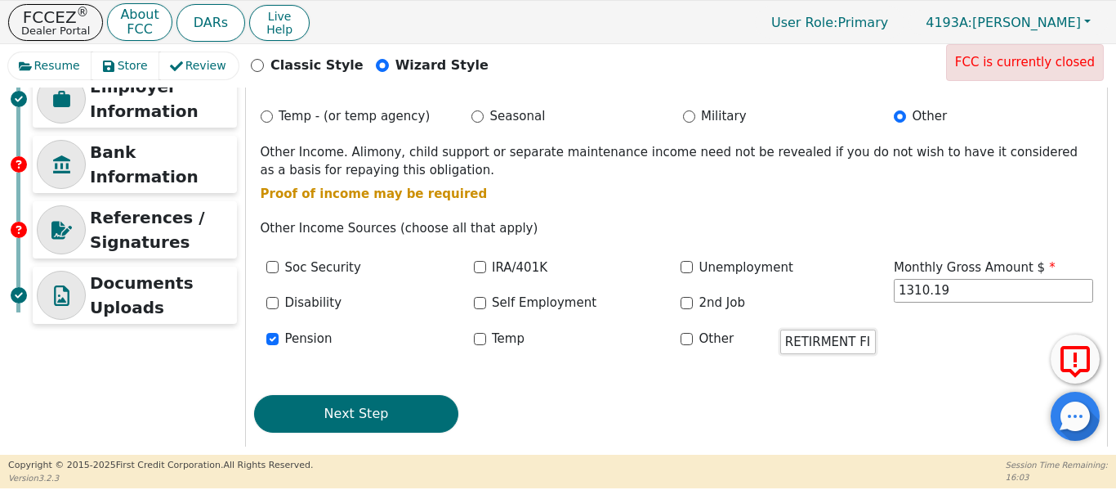
click at [836, 351] on input "RETIRMENT FIRE DEPT" at bounding box center [829, 341] width 96 height 25
drag, startPoint x: 871, startPoint y: 346, endPoint x: 761, endPoint y: 351, distance: 110.5
click at [761, 351] on div "Other RETIRMENT FIRE DEPT" at bounding box center [779, 343] width 208 height 29
click at [739, 371] on div "Step 5 of 7 ENTER APPLICANT INFO A - Income Information Proof of Income Gross B…" at bounding box center [676, 131] width 861 height 643
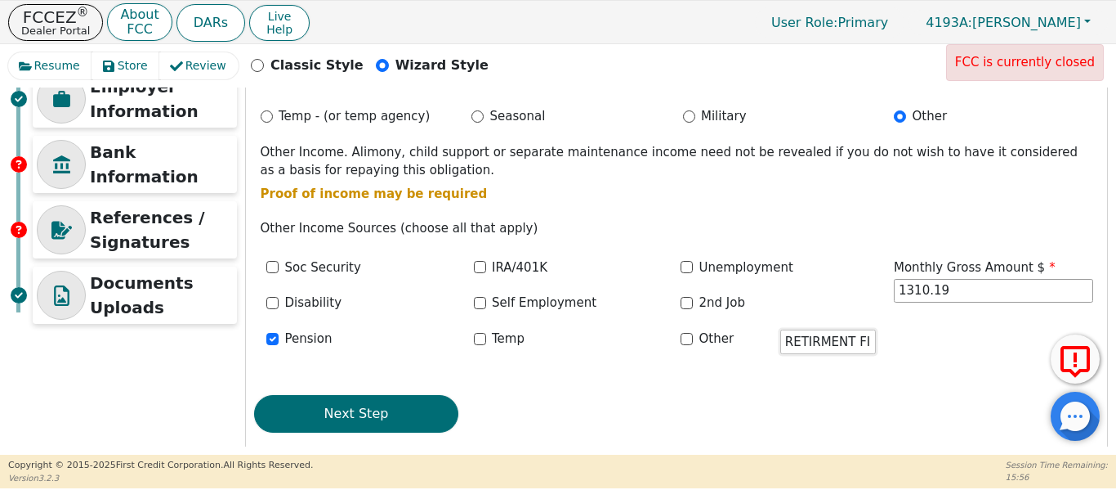
scroll to position [0, 36]
drag, startPoint x: 781, startPoint y: 344, endPoint x: 916, endPoint y: 345, distance: 135.7
click at [916, 345] on div "Soc Security IRA/401K Unemployment Disability Self Employment 2nd Job Pension […" at bounding box center [676, 314] width 845 height 112
click at [777, 136] on div "Step 5 of 7 ENTER APPLICANT INFO A - Income Information Proof of Income Gross B…" at bounding box center [676, 131] width 861 height 643
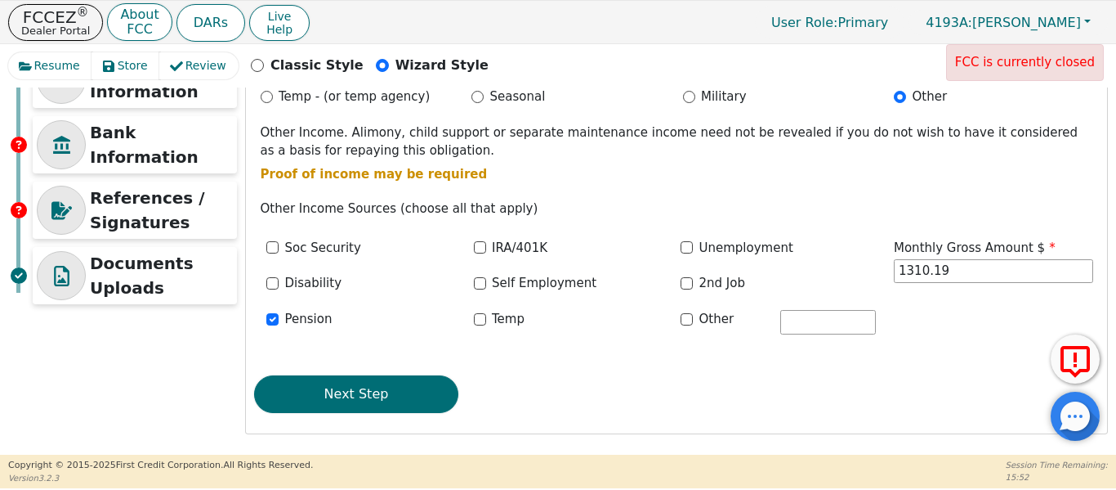
click at [402, 400] on button "Next Step" at bounding box center [356, 394] width 204 height 38
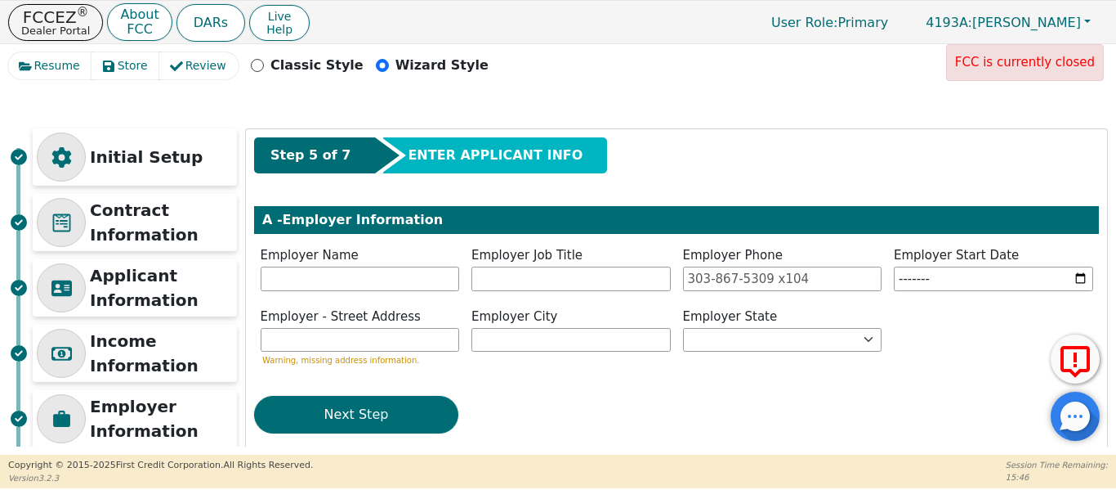
scroll to position [82, 0]
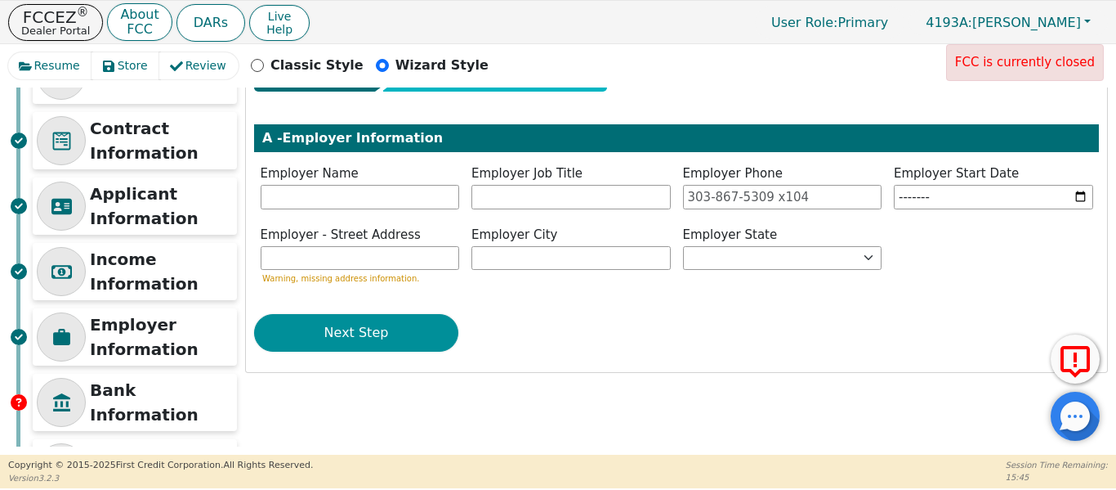
click at [397, 327] on button "Next Step" at bounding box center [356, 333] width 204 height 38
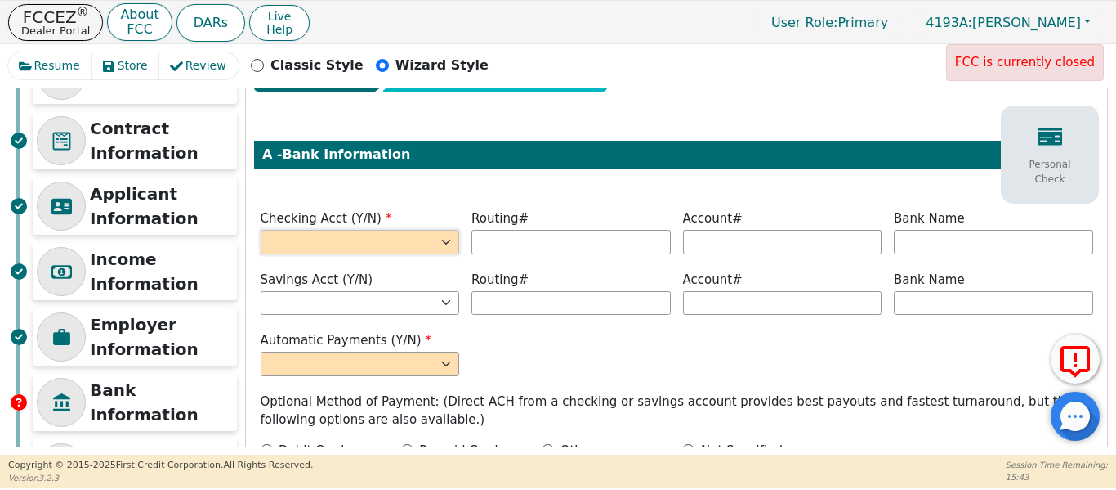
click at [408, 248] on select "Yes No" at bounding box center [360, 242] width 199 height 25
select select "y"
click at [261, 230] on select "Yes No" at bounding box center [360, 242] width 199 height 25
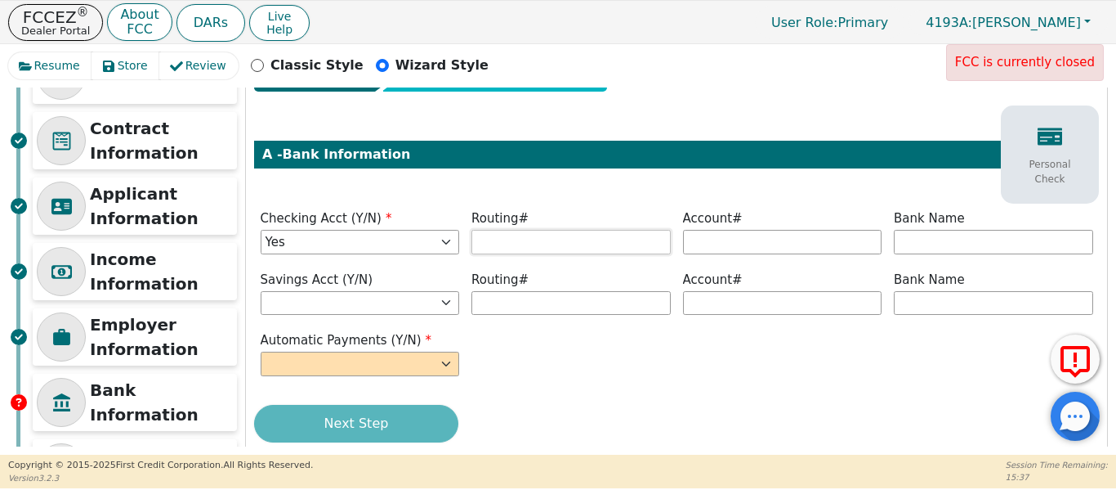
click at [532, 247] on input "text" at bounding box center [571, 242] width 199 height 25
click at [706, 245] on input "text" at bounding box center [782, 242] width 199 height 25
click at [530, 250] on input "081519031" at bounding box center [571, 242] width 199 height 25
type input "*********"
click at [691, 246] on input "text" at bounding box center [782, 242] width 199 height 25
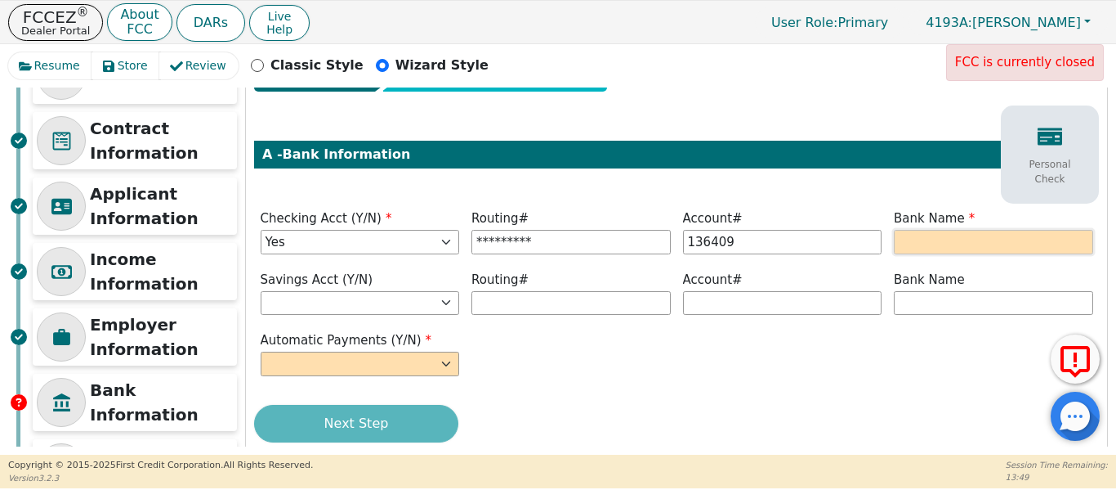
type input "******"
click at [923, 238] on input "text" at bounding box center [993, 242] width 199 height 25
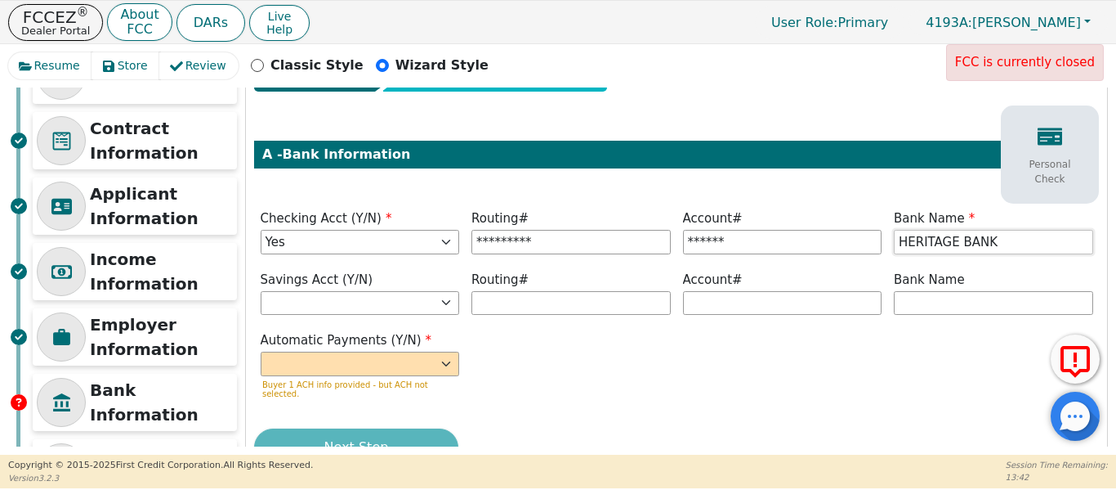
type input "HERITAGE BANK"
click at [425, 363] on select "Yes No" at bounding box center [360, 363] width 199 height 25
select select "y"
click at [261, 351] on select "Yes No" at bounding box center [360, 363] width 199 height 25
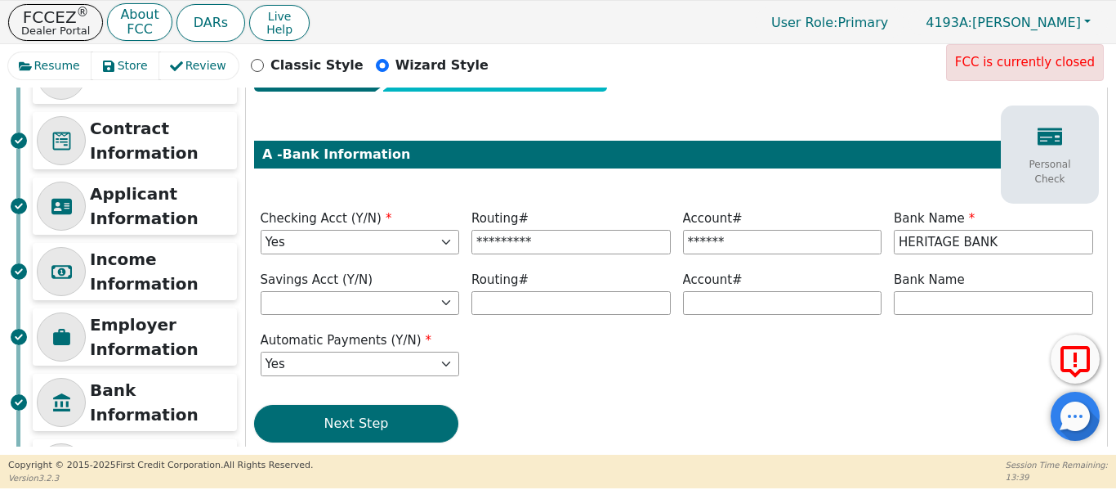
click at [593, 386] on div "Step 5 of 7 ENTER APPLICANT INFO A - Bank Information Personal Check Checking A…" at bounding box center [676, 254] width 861 height 415
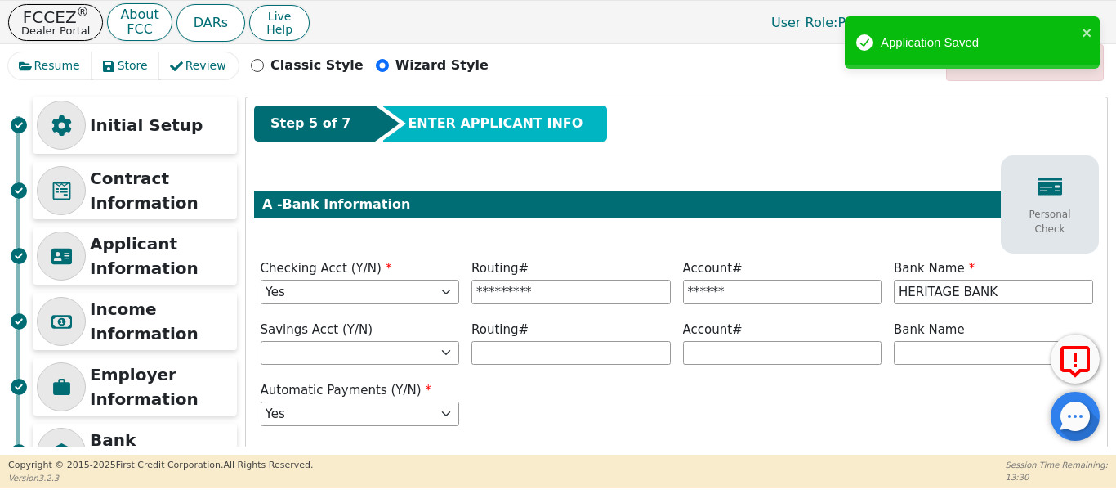
scroll to position [0, 0]
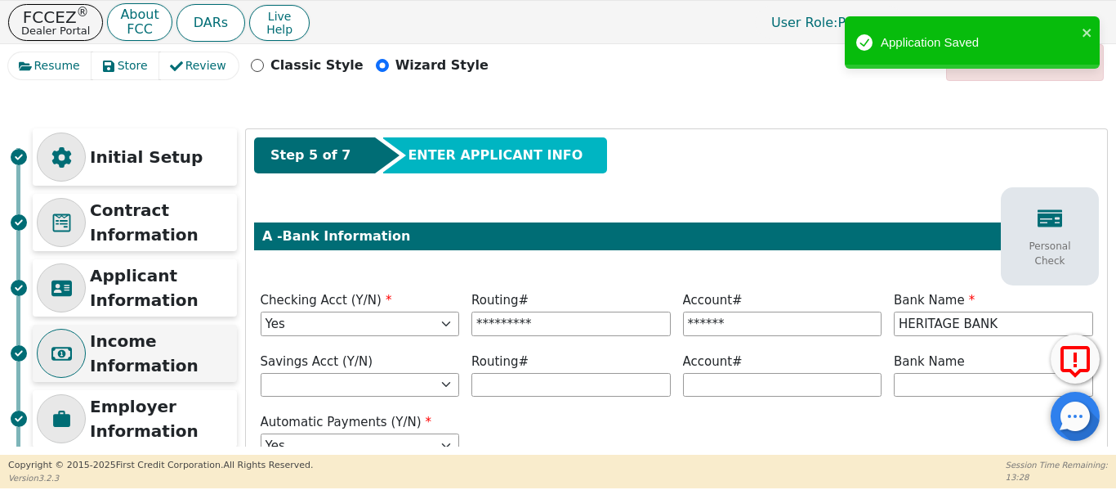
click at [169, 365] on p "Income Information" at bounding box center [161, 353] width 143 height 49
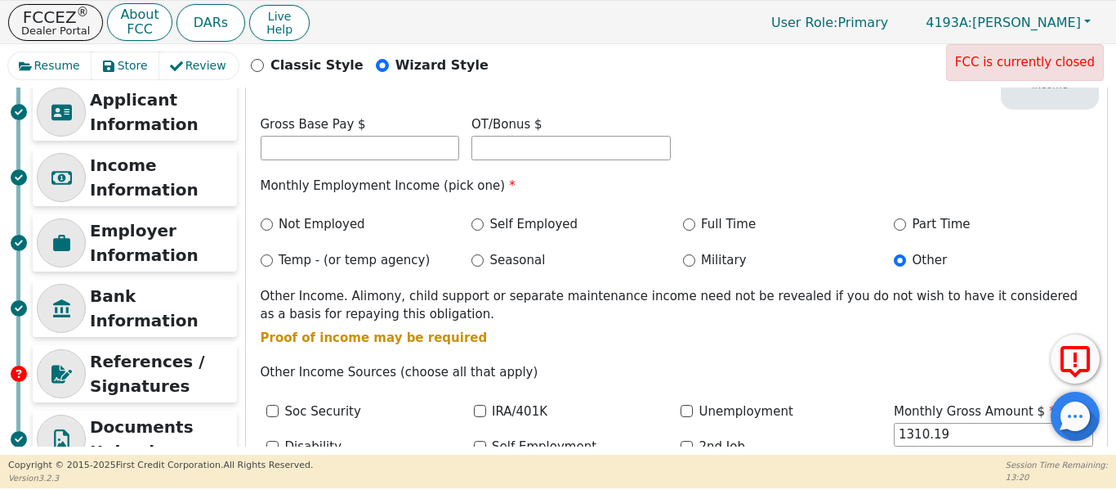
scroll to position [339, 0]
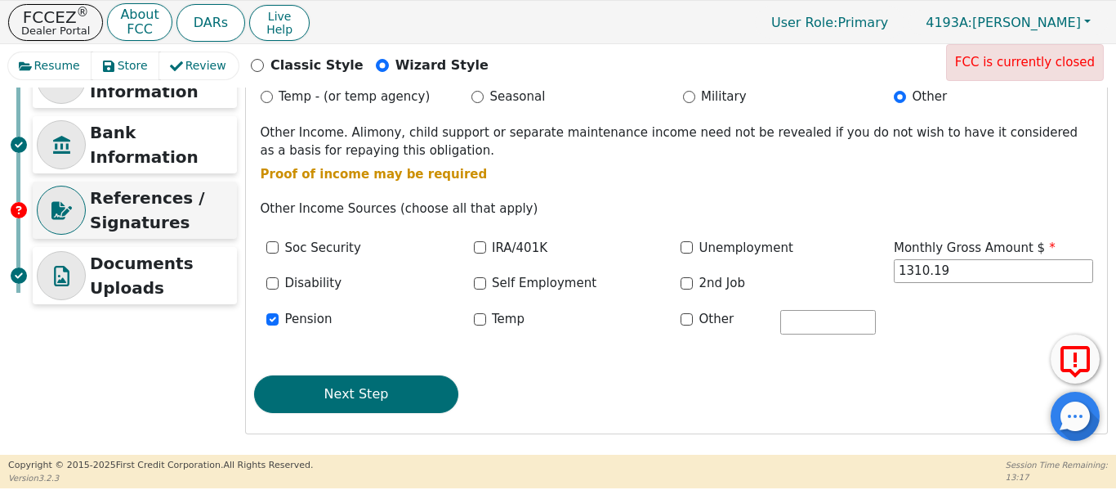
click at [106, 197] on p "References / Signatures" at bounding box center [161, 210] width 143 height 49
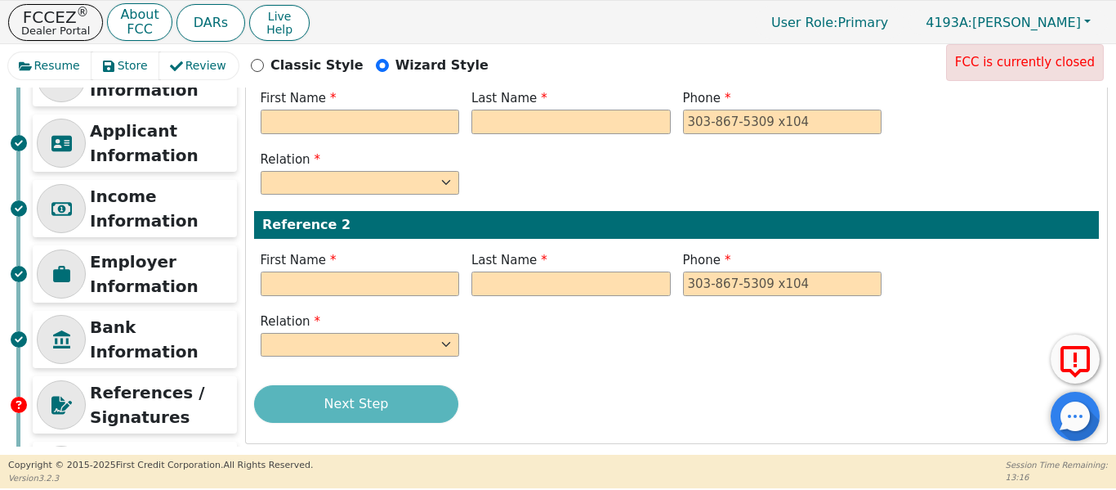
scroll to position [0, 0]
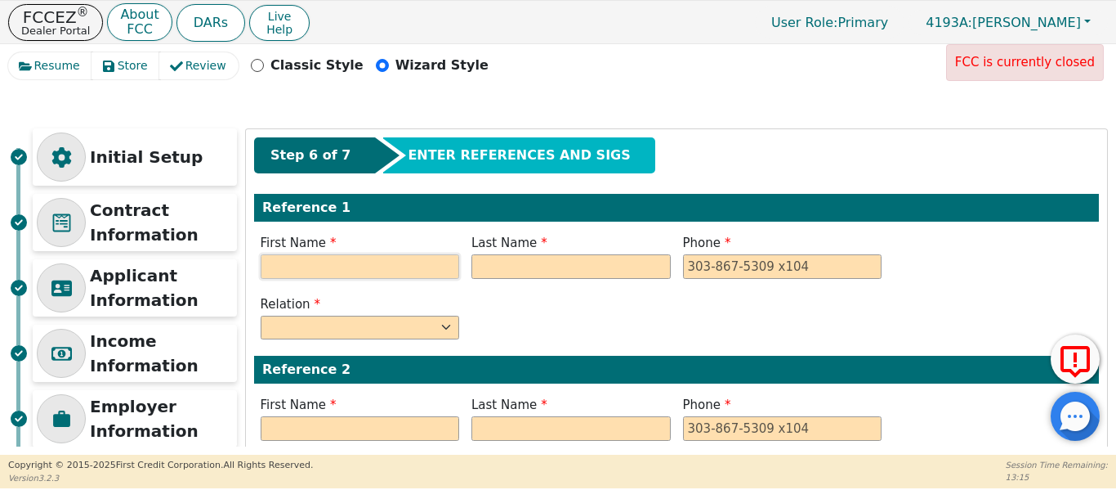
click at [320, 264] on input "text" at bounding box center [360, 266] width 199 height 25
type input "[PERSON_NAME]"
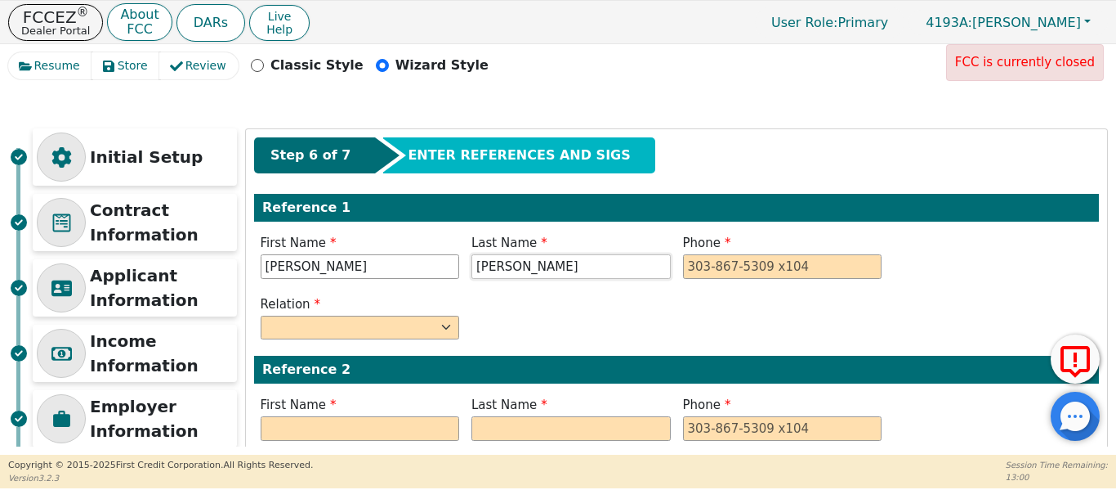
type input "[PERSON_NAME]"
click at [687, 270] on input "tel" at bounding box center [782, 266] width 199 height 25
click at [403, 328] on select "FATHER MOTHER SISTER BROTHER DAUGHTER SON CO-WORKER NEIGHBOR FRIEND COUSIN G-MO…" at bounding box center [360, 327] width 199 height 25
type input "[PHONE_NUMBER]"
select select "SON"
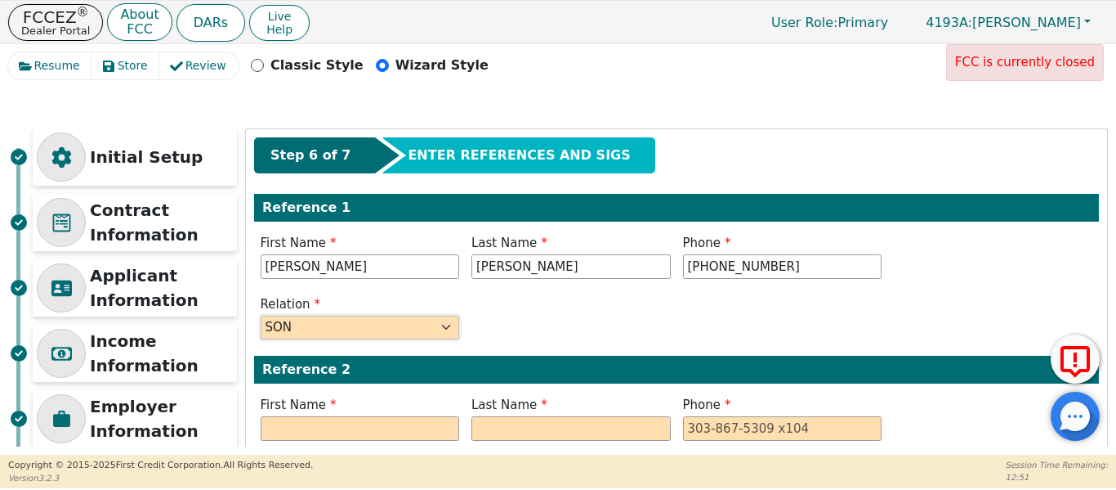
click at [261, 315] on select "FATHER MOTHER SISTER BROTHER DAUGHTER SON CO-WORKER NEIGHBOR FRIEND COUSIN G-MO…" at bounding box center [360, 327] width 199 height 25
click at [677, 86] on div "Resume Store Review Classic Style Wizard Style FCC is currently closed" at bounding box center [558, 69] width 1100 height 35
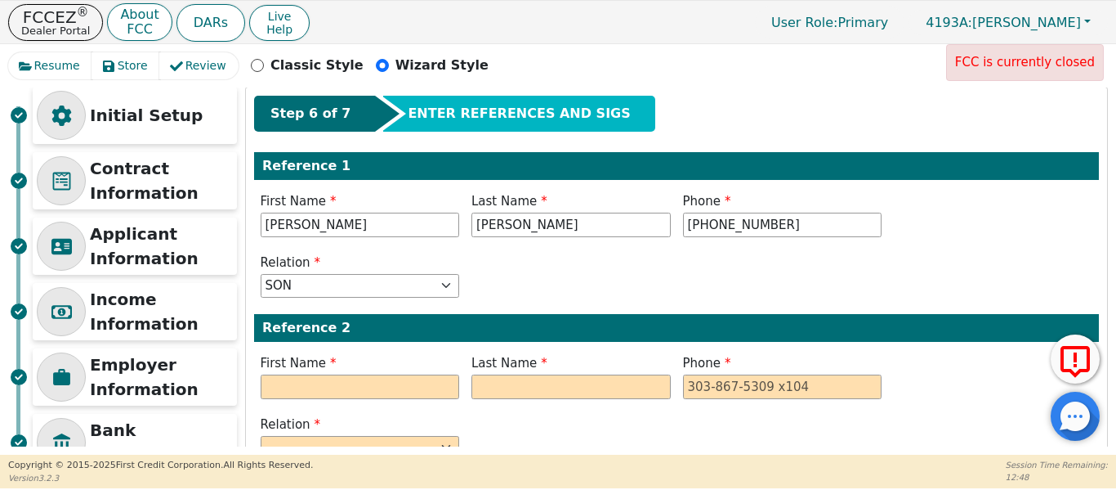
scroll to position [82, 0]
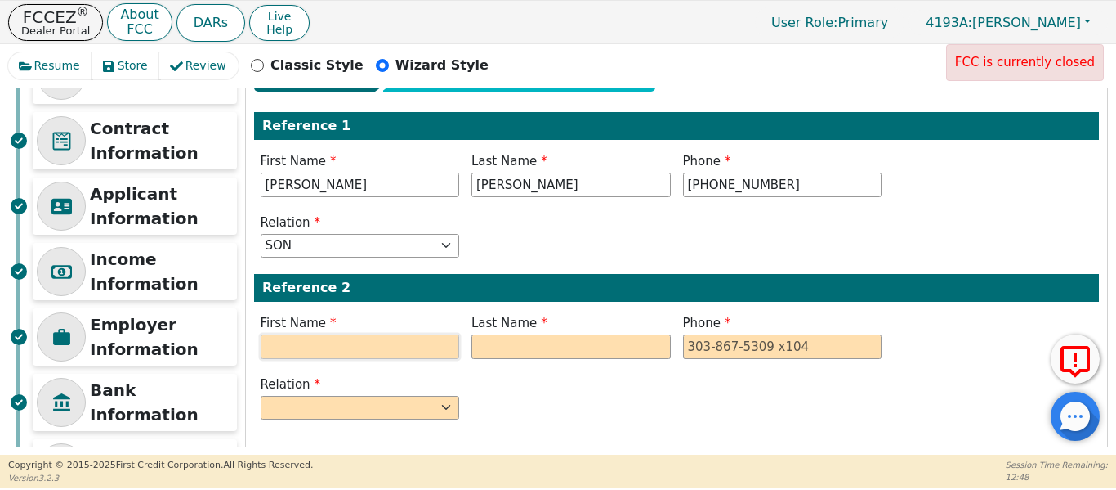
click at [357, 350] on input "text" at bounding box center [360, 346] width 199 height 25
type input "DAKOTA"
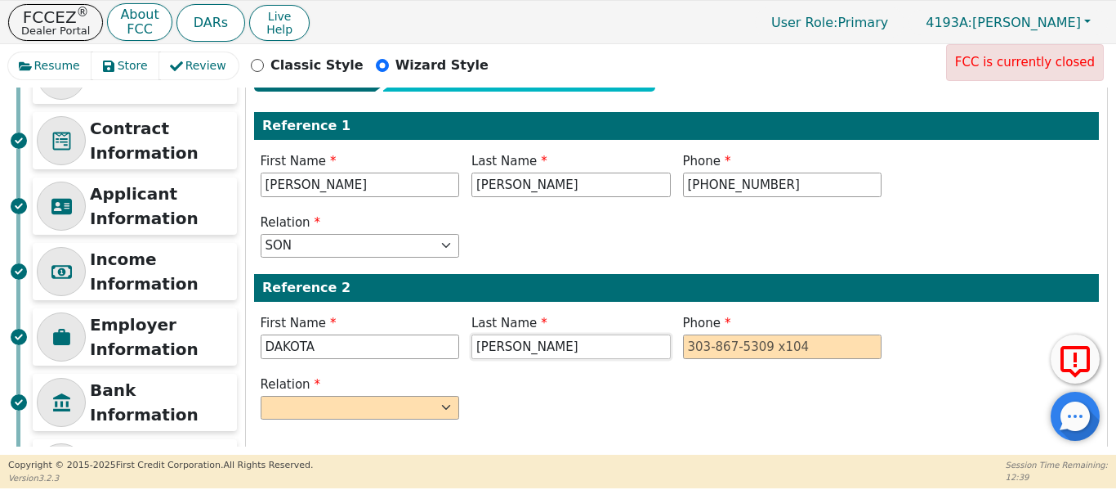
type input "[PERSON_NAME]"
click at [701, 350] on input "tel" at bounding box center [782, 346] width 199 height 25
click at [410, 414] on select "FATHER MOTHER SISTER BROTHER DAUGHTER SON CO-WORKER NEIGHBOR FRIEND COUSIN G-MO…" at bounding box center [360, 408] width 199 height 25
type input "[PHONE_NUMBER]"
select select "SON"
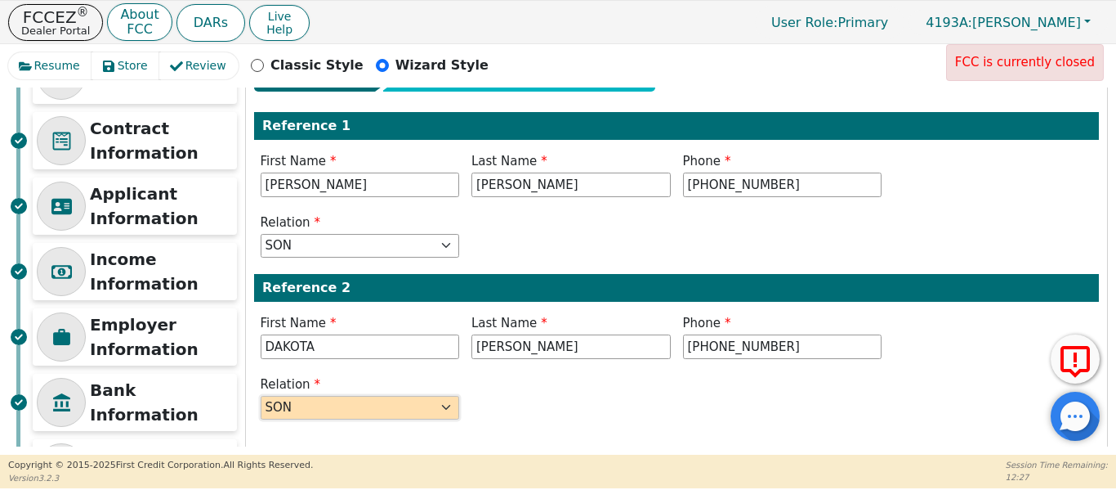
click at [261, 396] on select "FATHER MOTHER SISTER BROTHER DAUGHTER SON CO-WORKER NEIGHBOR FRIEND COUSIN G-MO…" at bounding box center [360, 408] width 199 height 25
click at [671, 407] on div "Relation FATHER MOTHER SISTER BROTHER DAUGHTER SON CO-WORKER NEIGHBOR FRIEND CO…" at bounding box center [676, 399] width 845 height 49
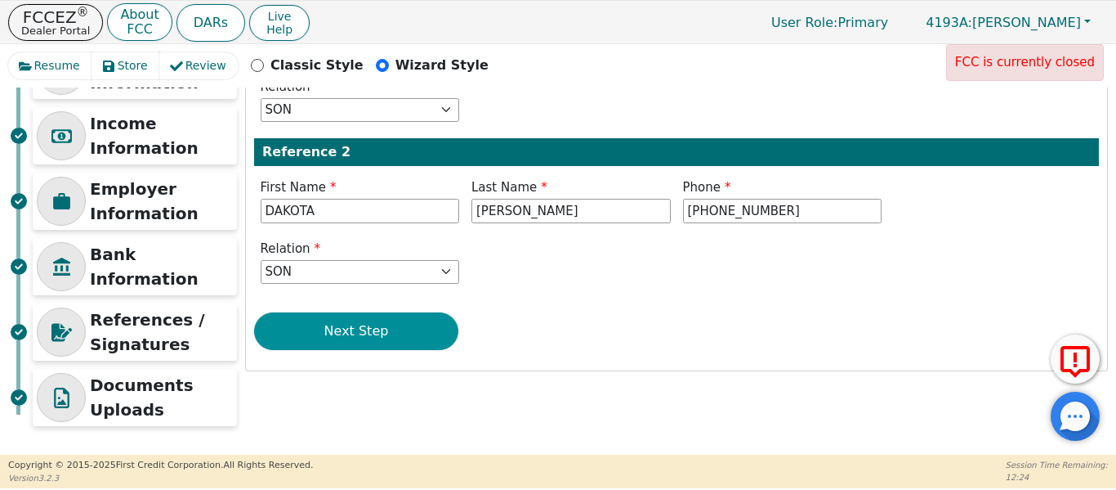
click at [357, 341] on button "Next Step" at bounding box center [356, 331] width 204 height 38
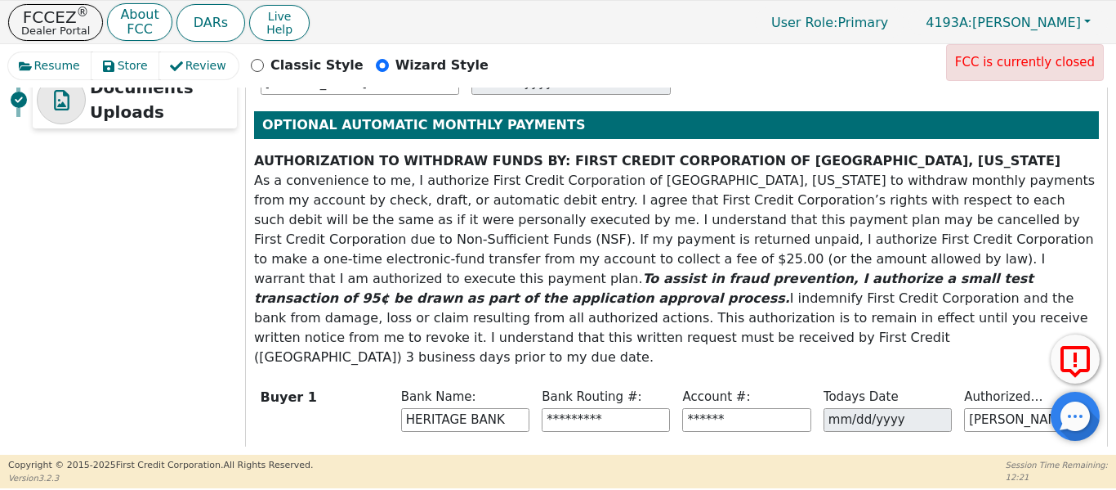
scroll to position [541, 0]
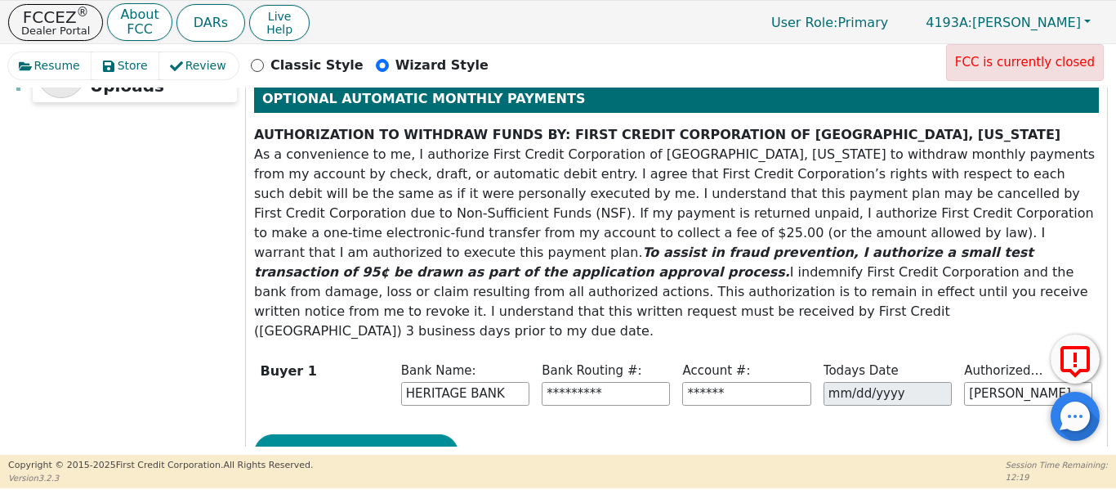
click at [379, 434] on button "Next Step" at bounding box center [356, 453] width 204 height 38
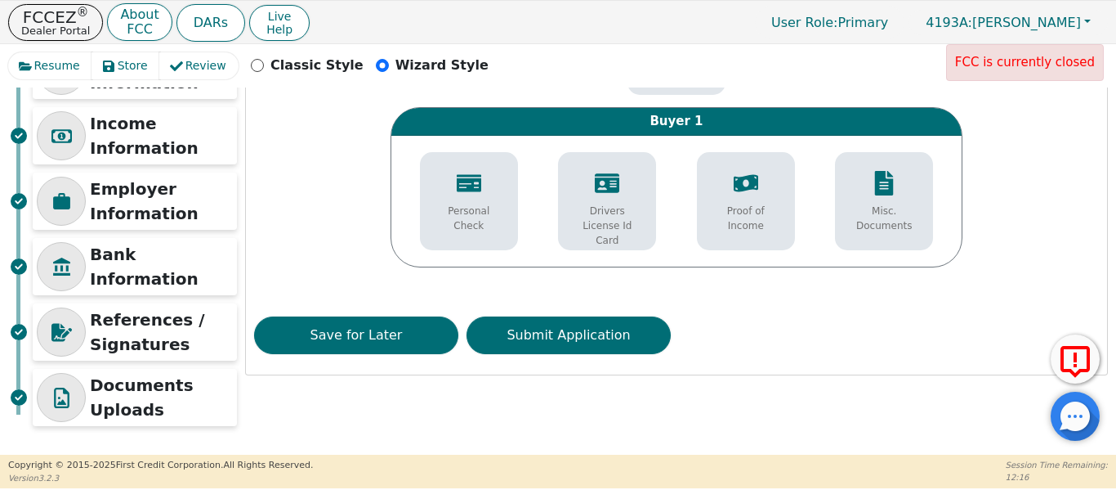
click at [610, 212] on p "Drivers License Id Card" at bounding box center [607, 226] width 74 height 44
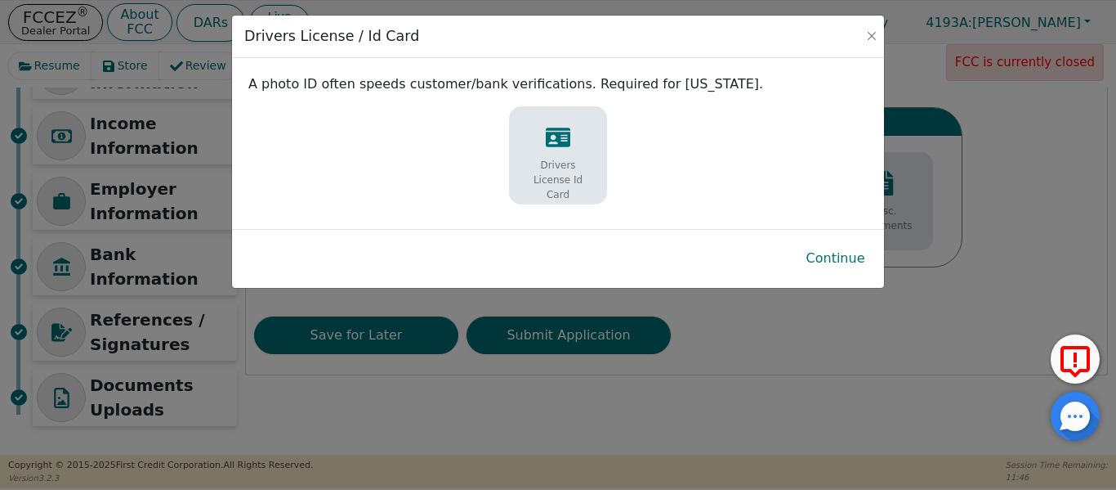
click at [570, 172] on p "Drivers License Id Card" at bounding box center [558, 180] width 74 height 44
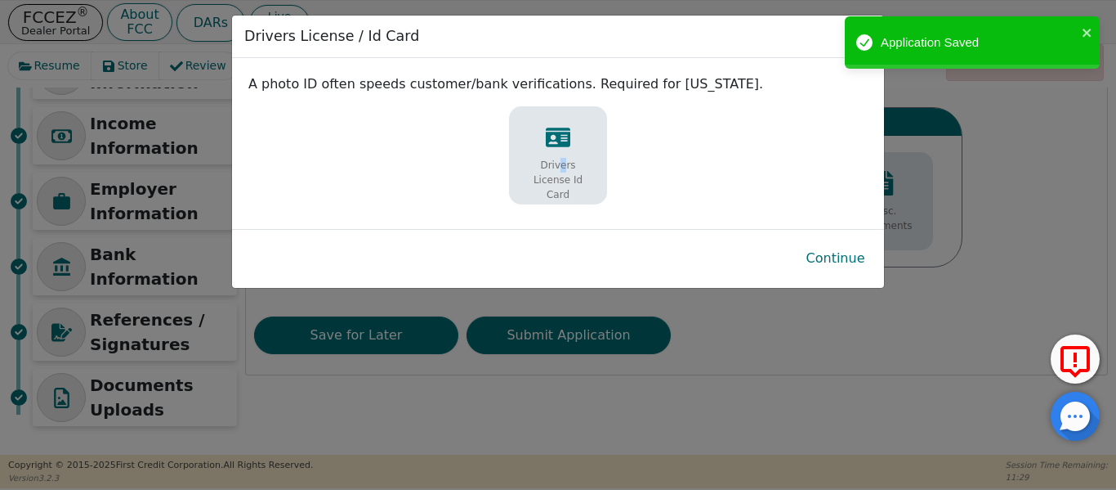
click at [548, 160] on p "Drivers License Id Card" at bounding box center [558, 180] width 74 height 44
click at [821, 253] on button "Continue" at bounding box center [836, 258] width 85 height 38
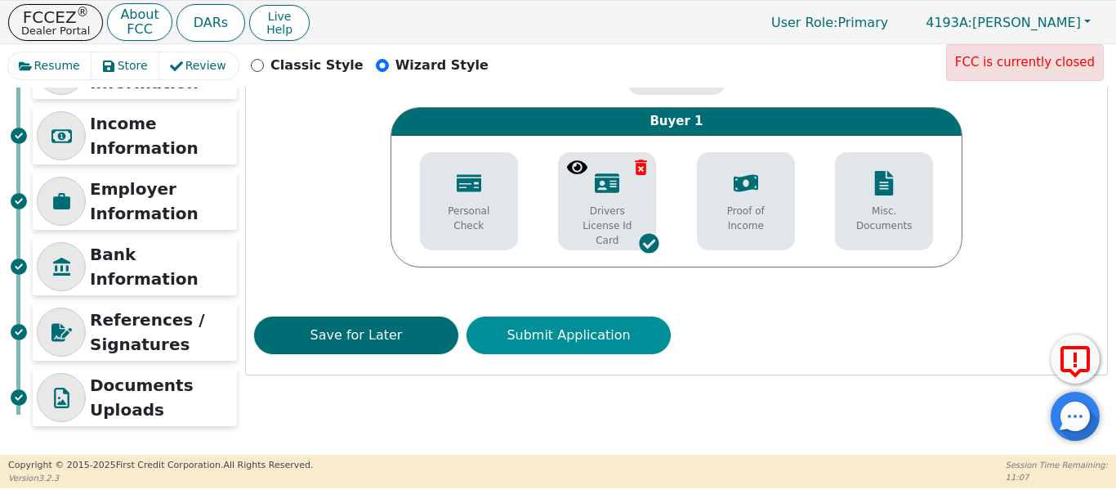
click at [576, 321] on button "Submit Application" at bounding box center [569, 335] width 204 height 38
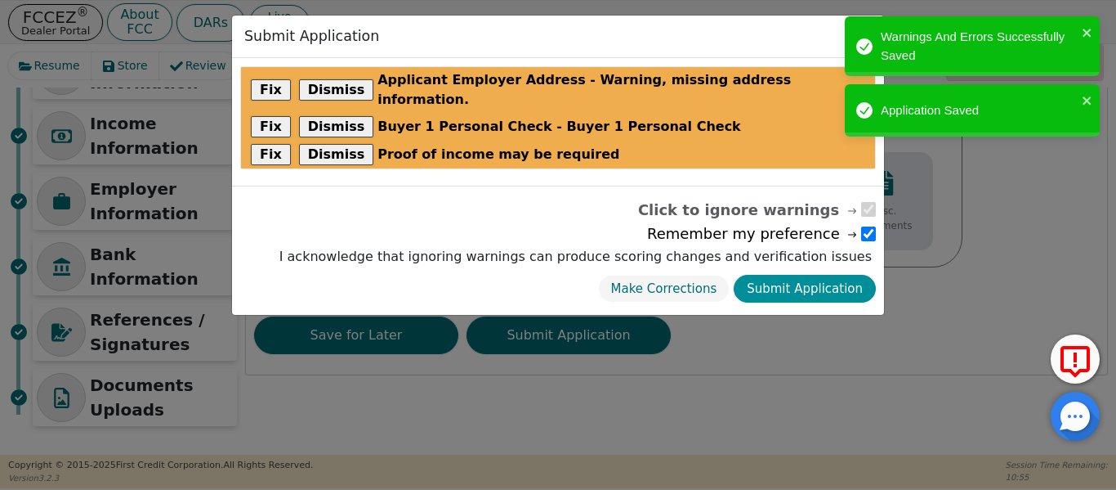
click at [819, 275] on button "Submit Application" at bounding box center [805, 289] width 142 height 29
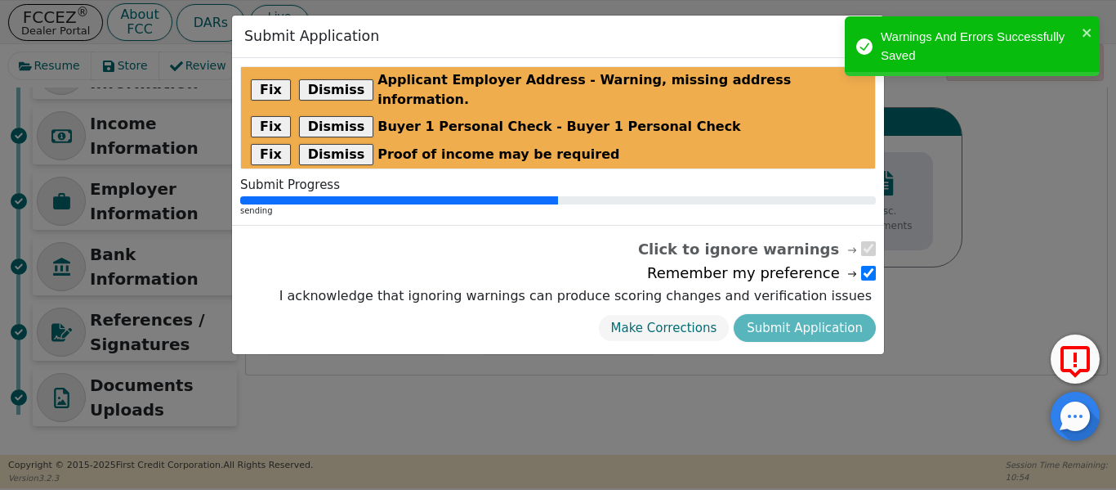
scroll to position [0, 0]
